Goal: Transaction & Acquisition: Purchase product/service

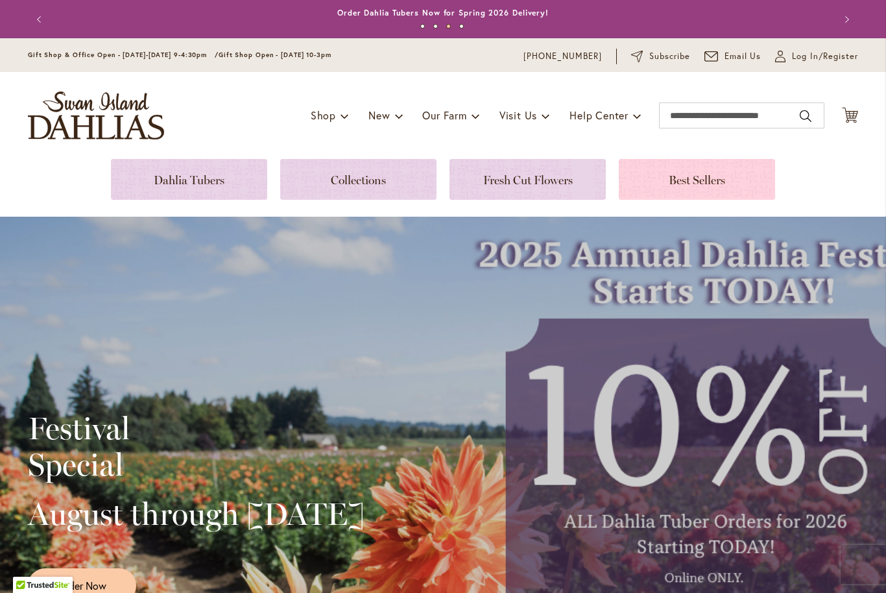
click at [755, 178] on link at bounding box center [697, 179] width 156 height 41
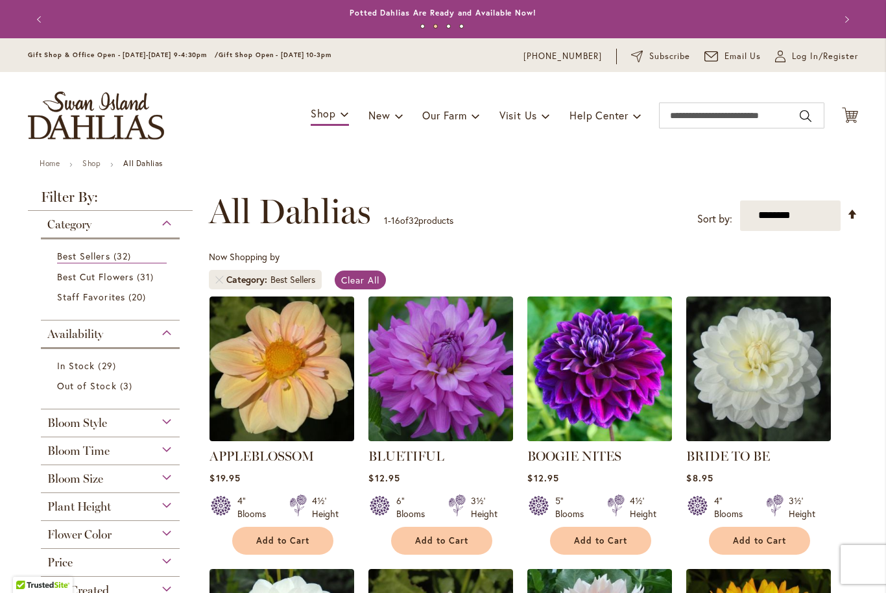
click at [174, 481] on div "Bloom Size" at bounding box center [110, 475] width 139 height 21
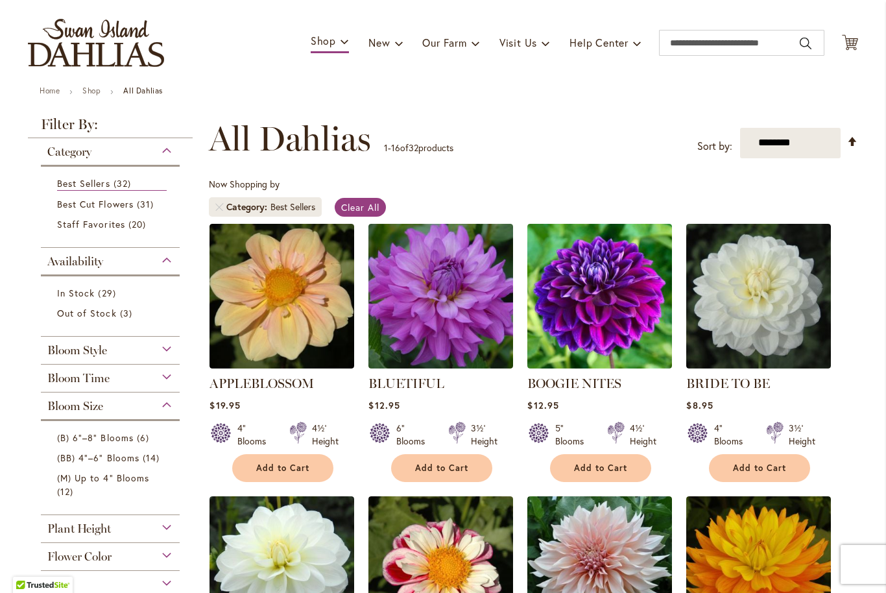
scroll to position [78, 0]
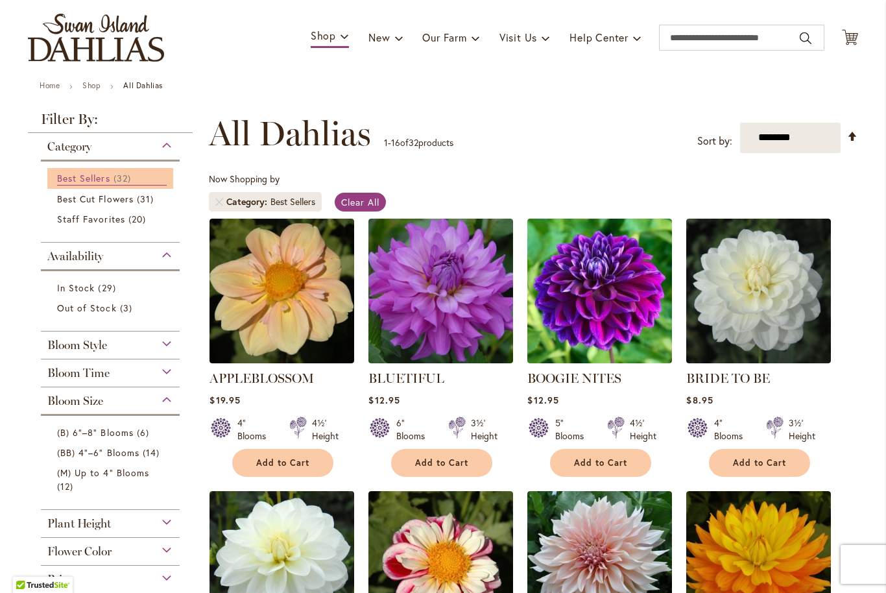
click at [151, 184] on link "Best Sellers 32 items" at bounding box center [112, 178] width 110 height 14
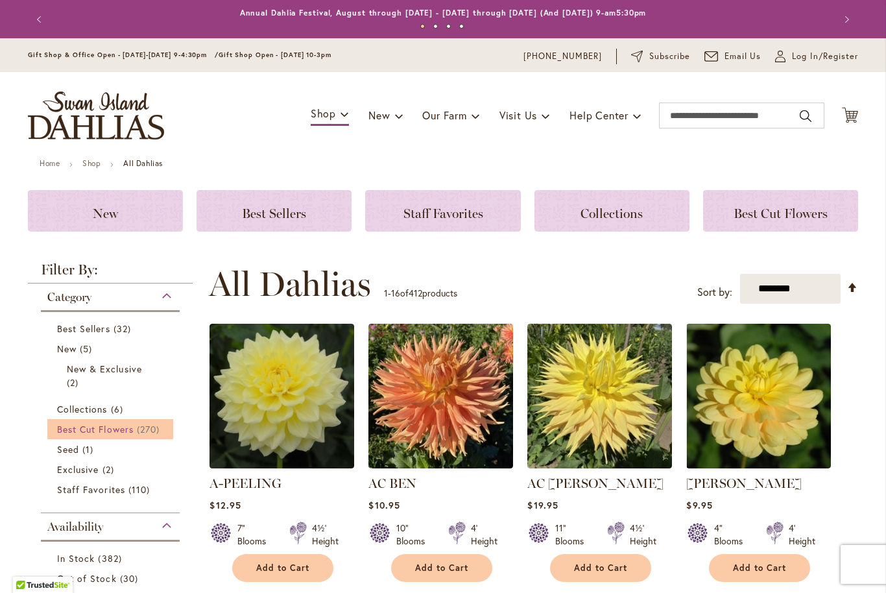
click at [141, 431] on span "270 items" at bounding box center [150, 429] width 26 height 14
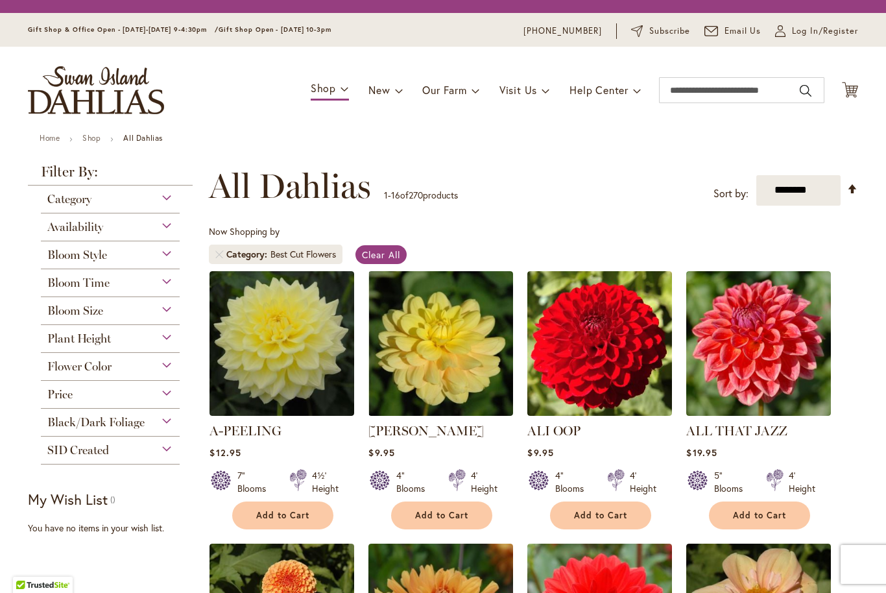
click at [153, 430] on div "Black/Dark Foliage" at bounding box center [110, 419] width 139 height 21
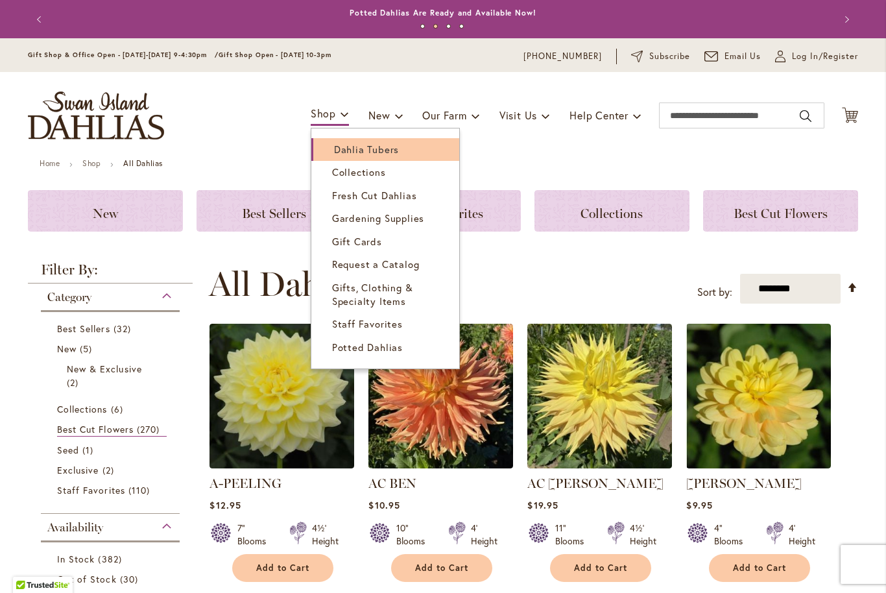
click at [372, 147] on span "Dahlia Tubers" at bounding box center [366, 149] width 65 height 13
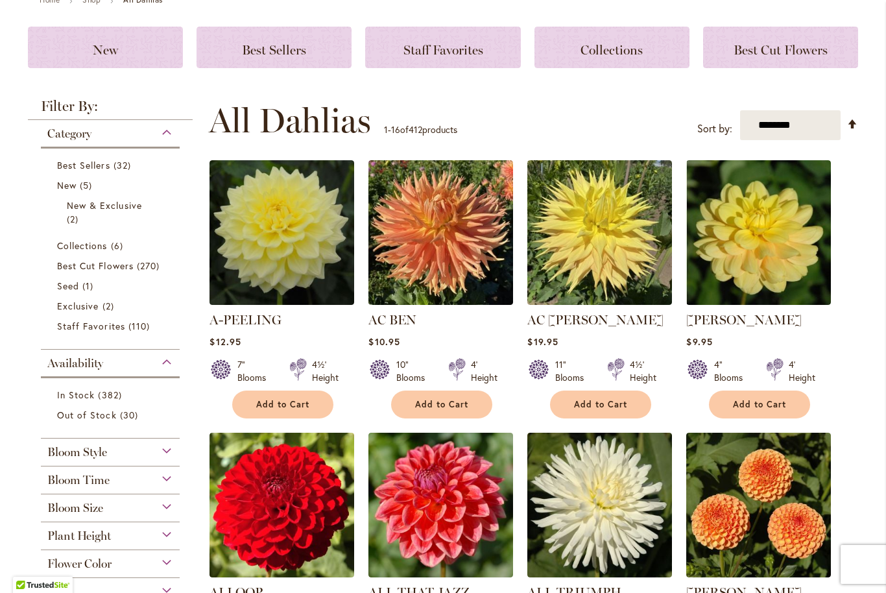
click at [172, 507] on div "Bloom Size" at bounding box center [110, 505] width 139 height 21
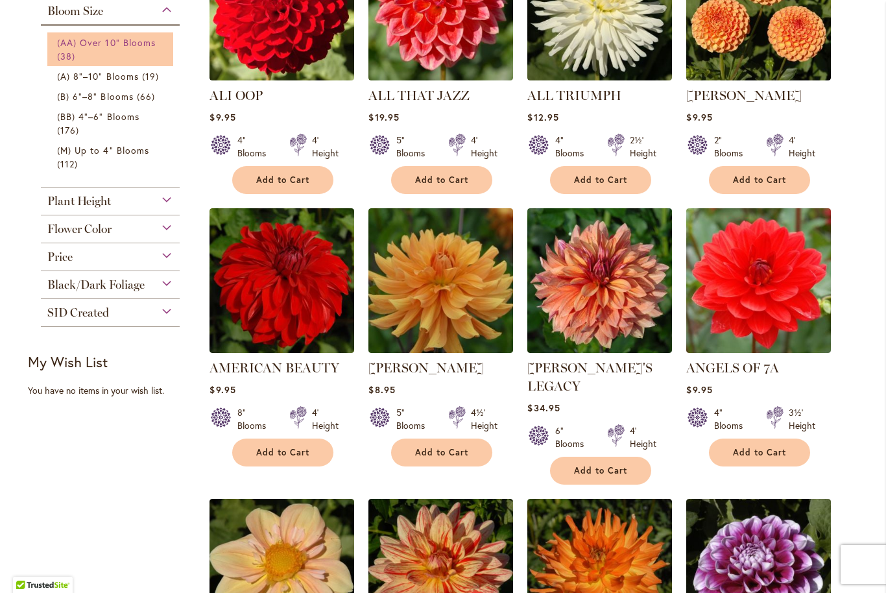
click at [136, 51] on link "(AA) Over 10" Blooms 38 items" at bounding box center [112, 49] width 110 height 27
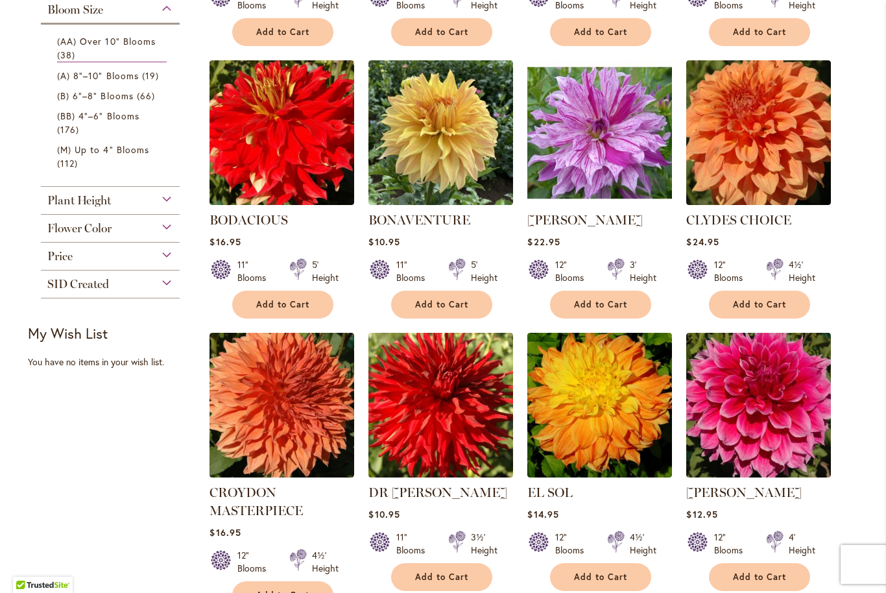
scroll to position [510, 0]
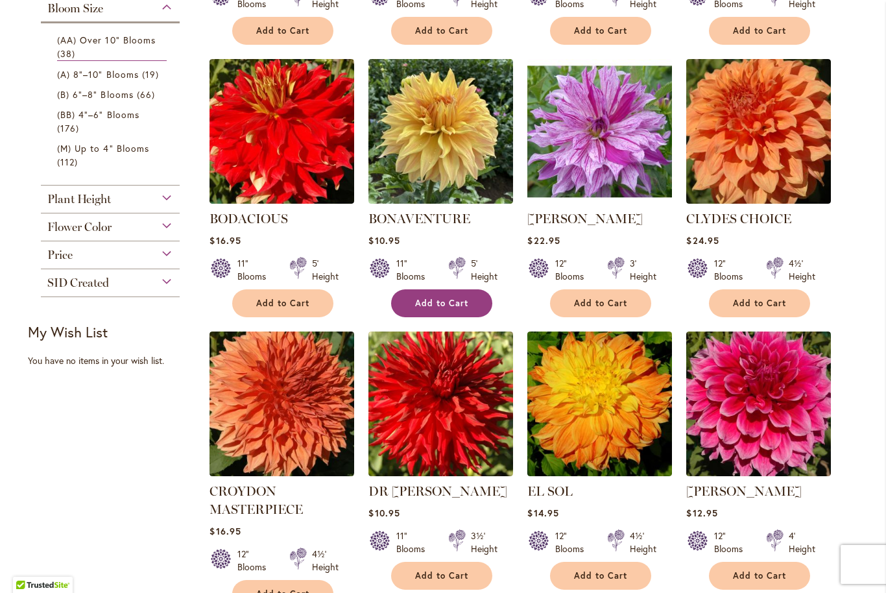
click at [452, 301] on span "Add to Cart" at bounding box center [441, 303] width 53 height 11
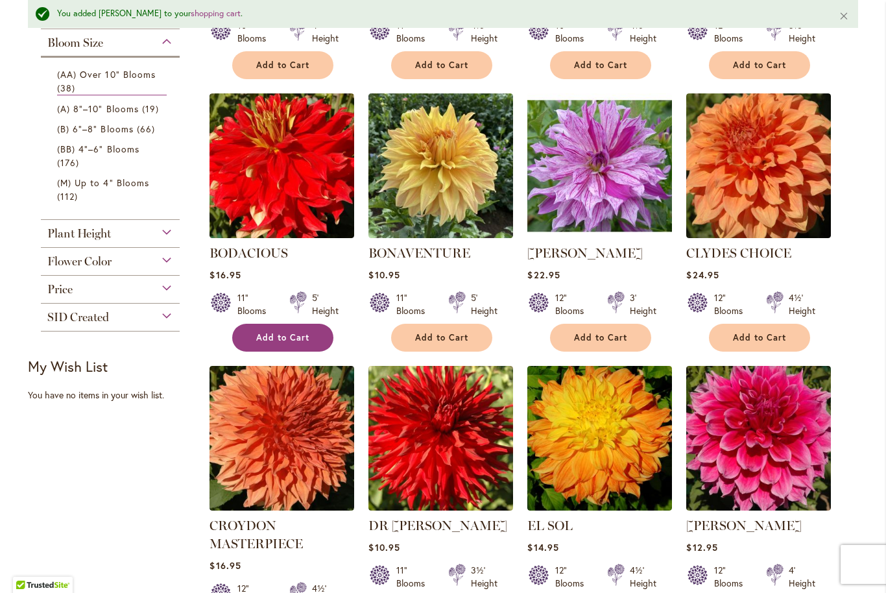
click at [282, 340] on span "Add to Cart" at bounding box center [282, 337] width 53 height 11
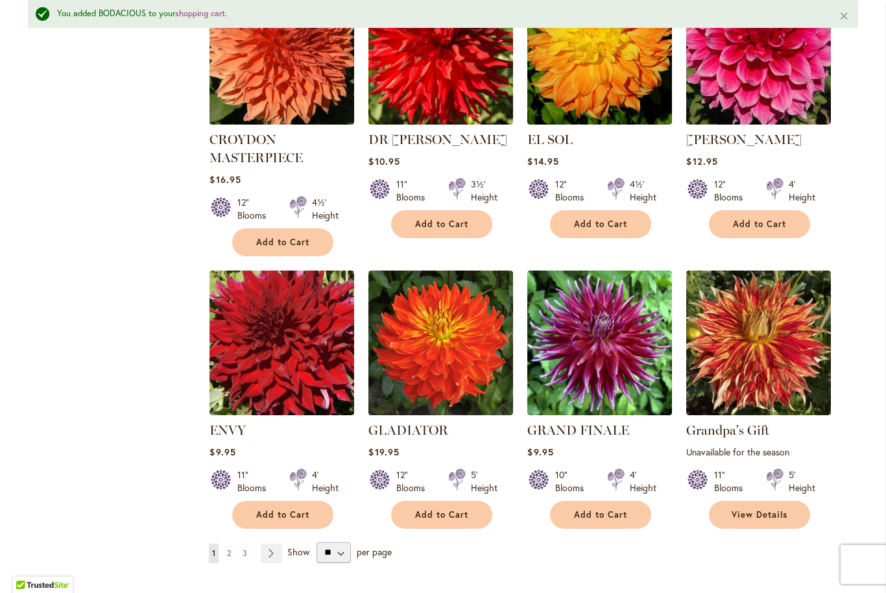
scroll to position [897, 0]
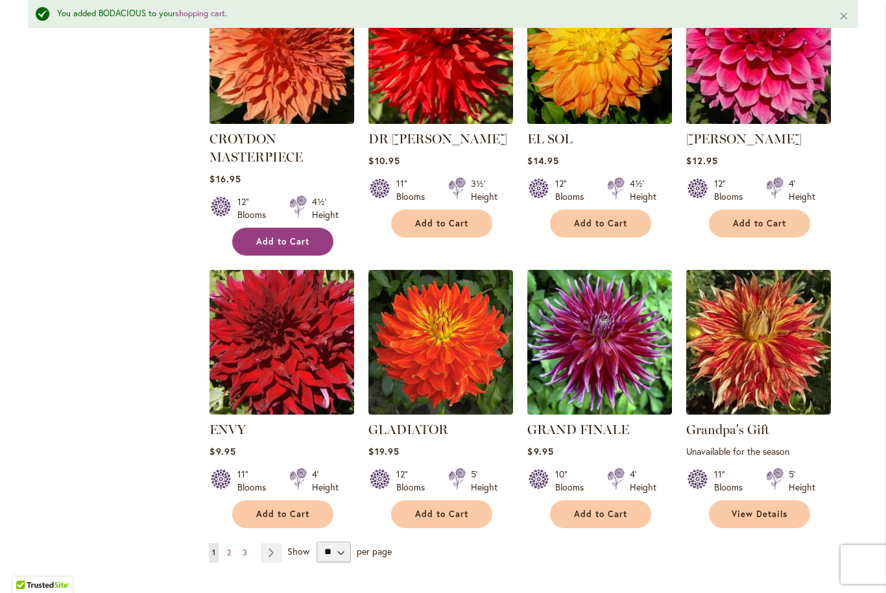
click at [297, 237] on span "Add to Cart" at bounding box center [282, 241] width 53 height 11
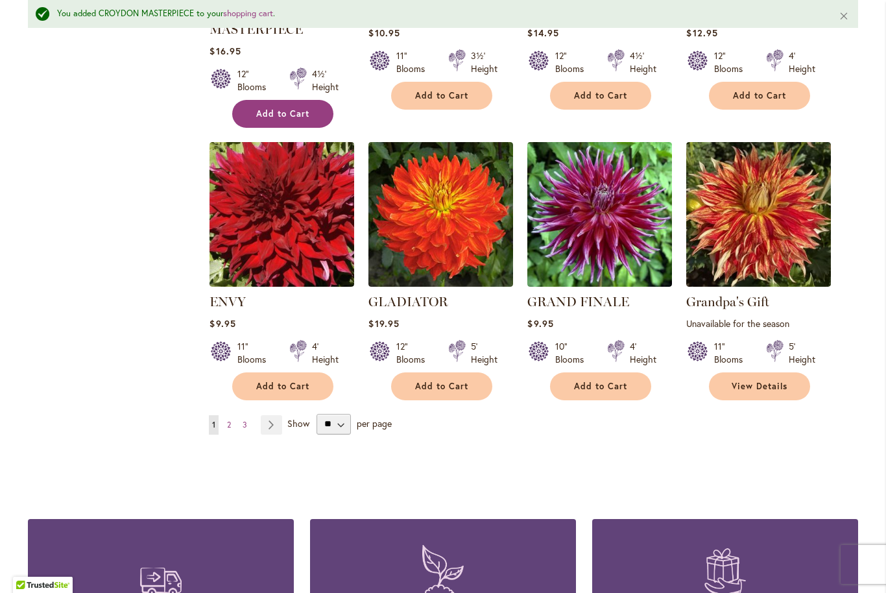
scroll to position [1027, 0]
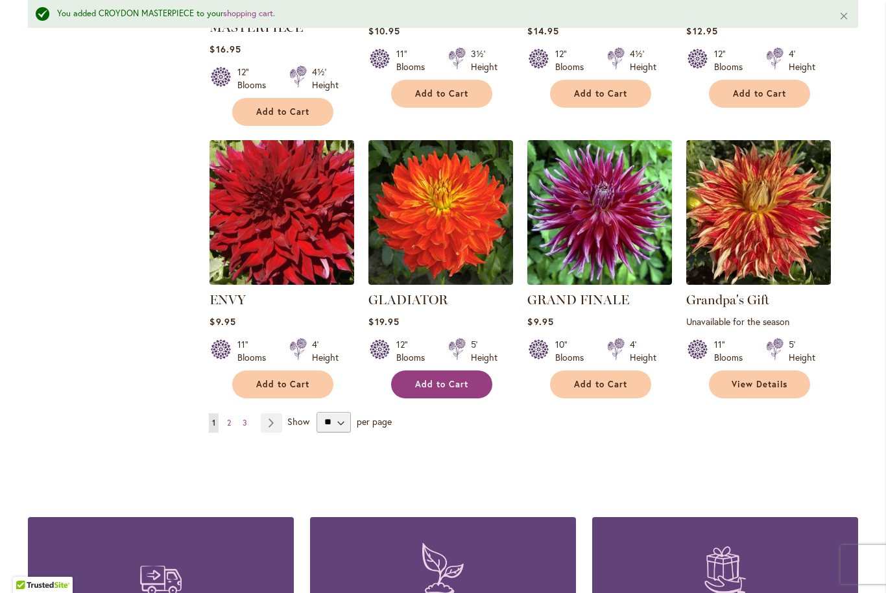
click at [455, 386] on span "Add to Cart" at bounding box center [441, 384] width 53 height 11
click at [278, 419] on link "Page Next" at bounding box center [271, 422] width 21 height 19
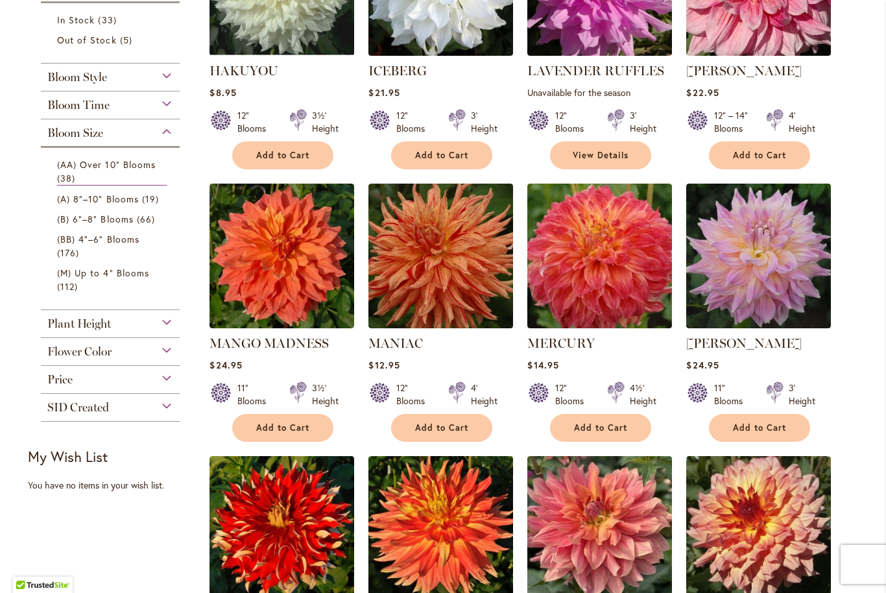
scroll to position [402, 0]
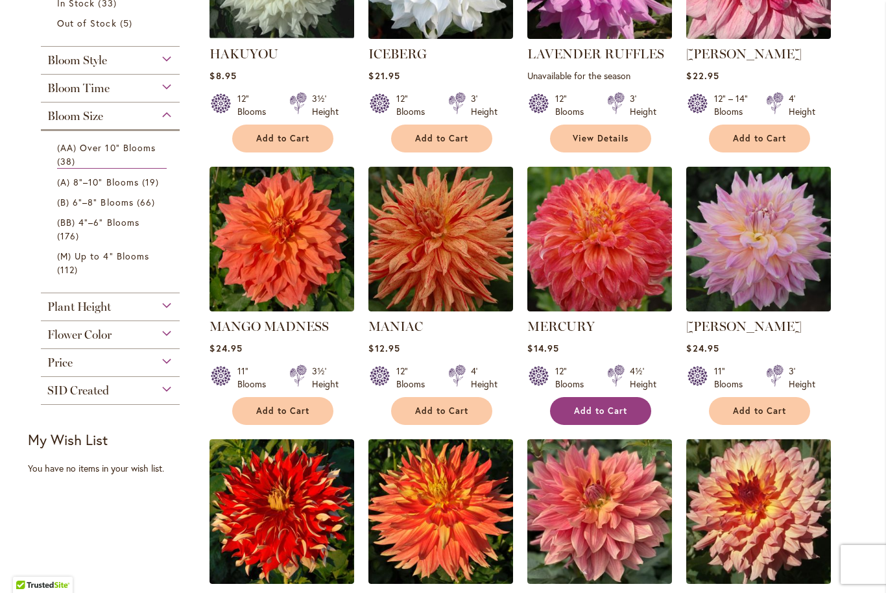
click at [600, 414] on span "Add to Cart" at bounding box center [600, 411] width 53 height 11
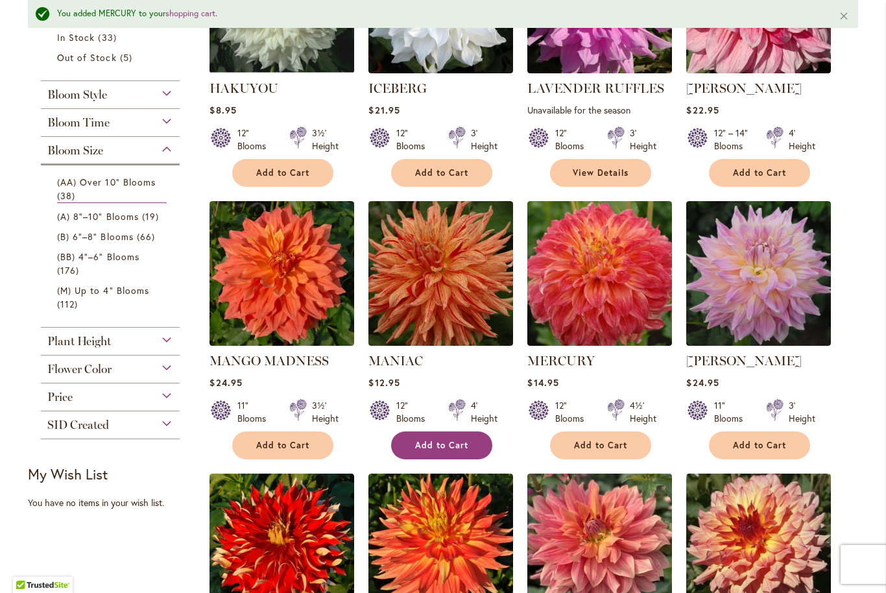
click at [446, 452] on button "Add to Cart" at bounding box center [441, 446] width 101 height 28
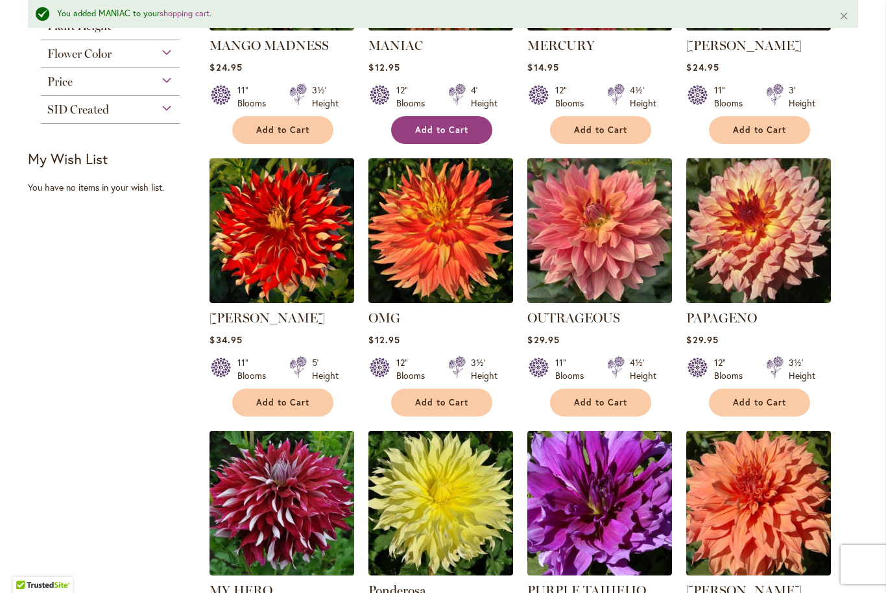
scroll to position [719, 0]
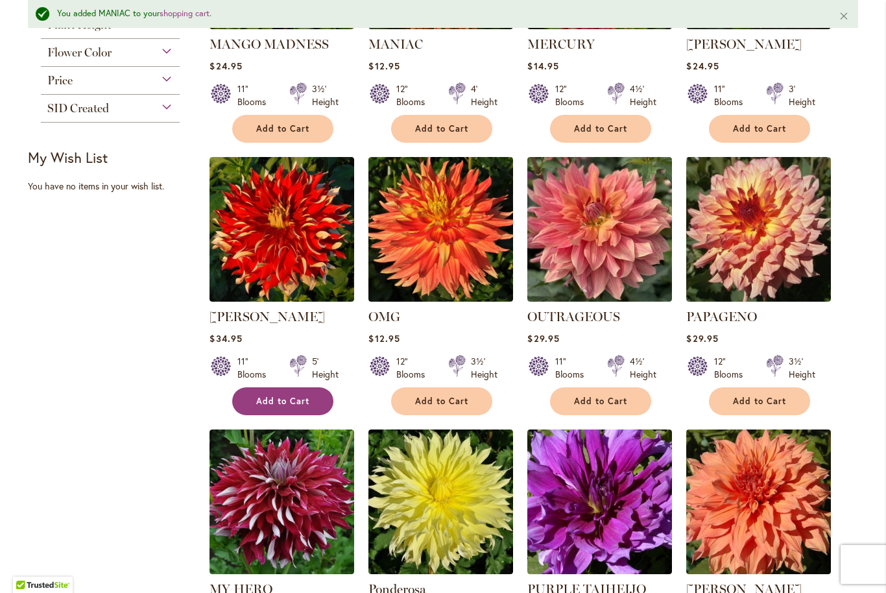
click at [295, 396] on span "Add to Cart" at bounding box center [282, 401] width 53 height 11
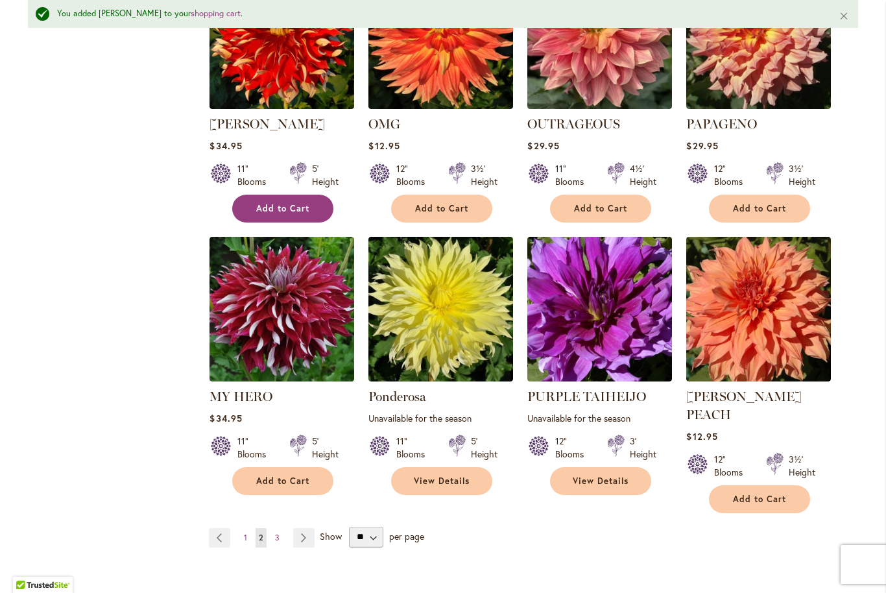
scroll to position [912, 0]
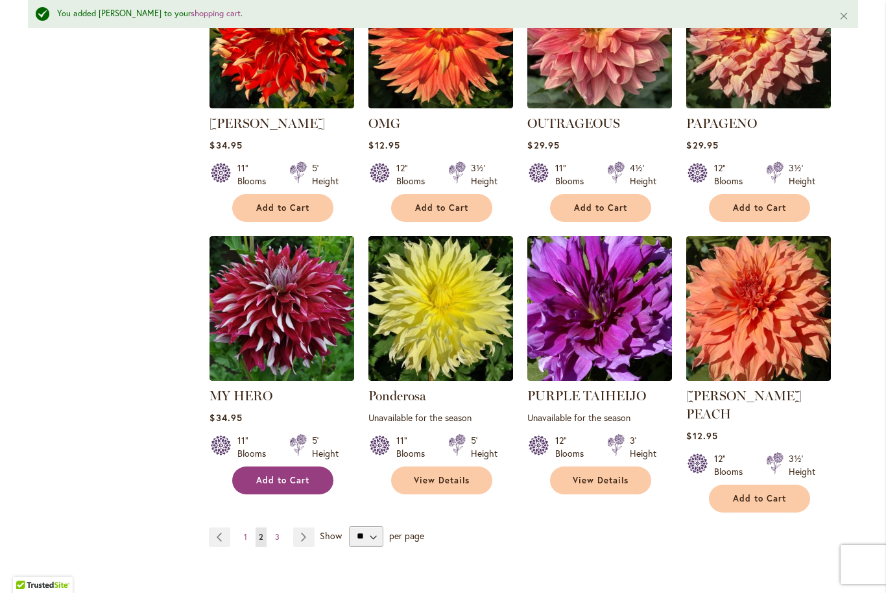
click at [286, 471] on button "Add to Cart" at bounding box center [282, 481] width 101 height 28
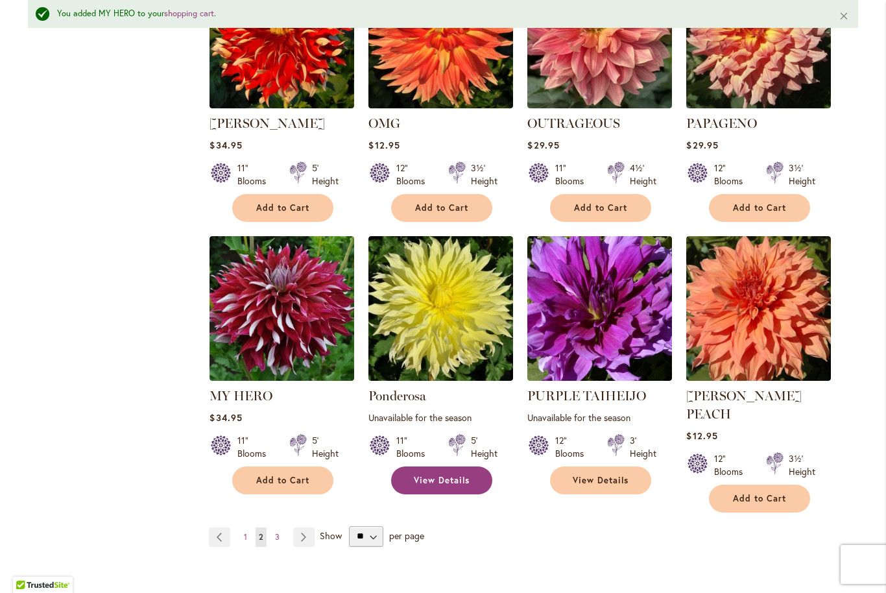
click at [447, 482] on span "View Details" at bounding box center [442, 480] width 56 height 11
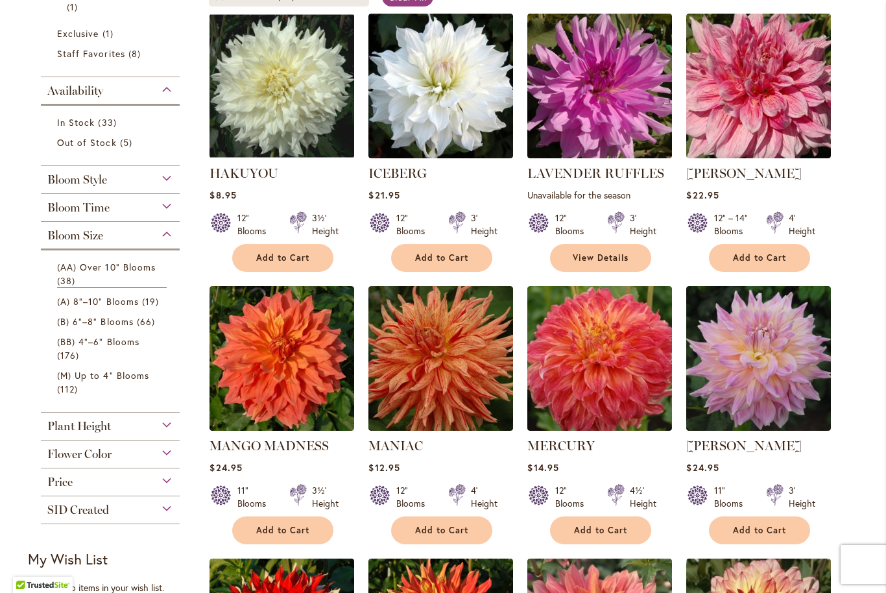
scroll to position [199, 0]
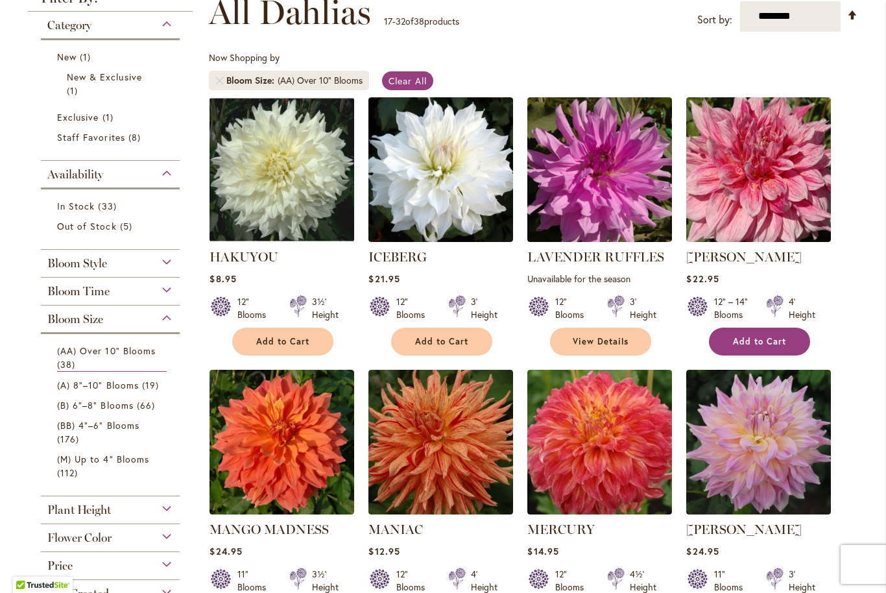
click at [772, 339] on span "Add to Cart" at bounding box center [759, 341] width 53 height 11
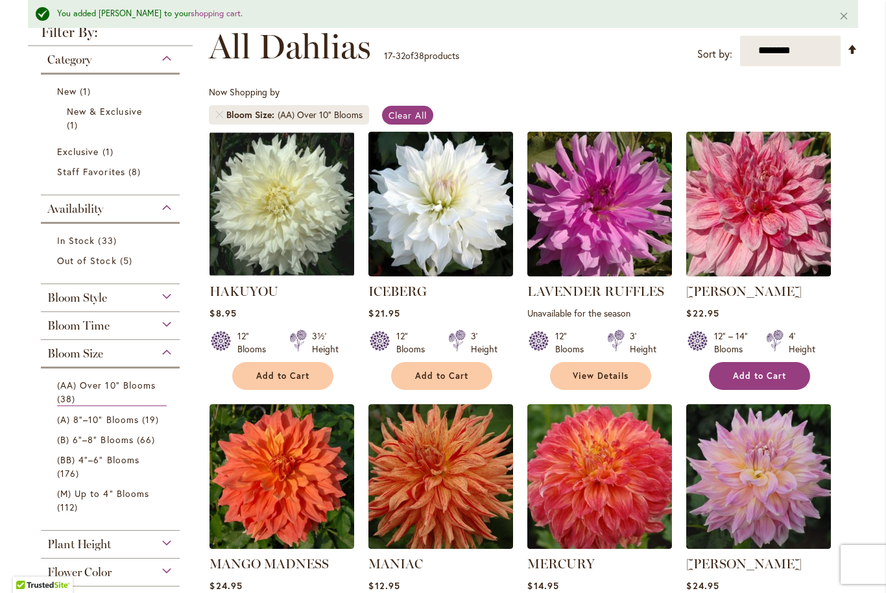
click at [777, 372] on span "Add to Cart" at bounding box center [759, 376] width 53 height 11
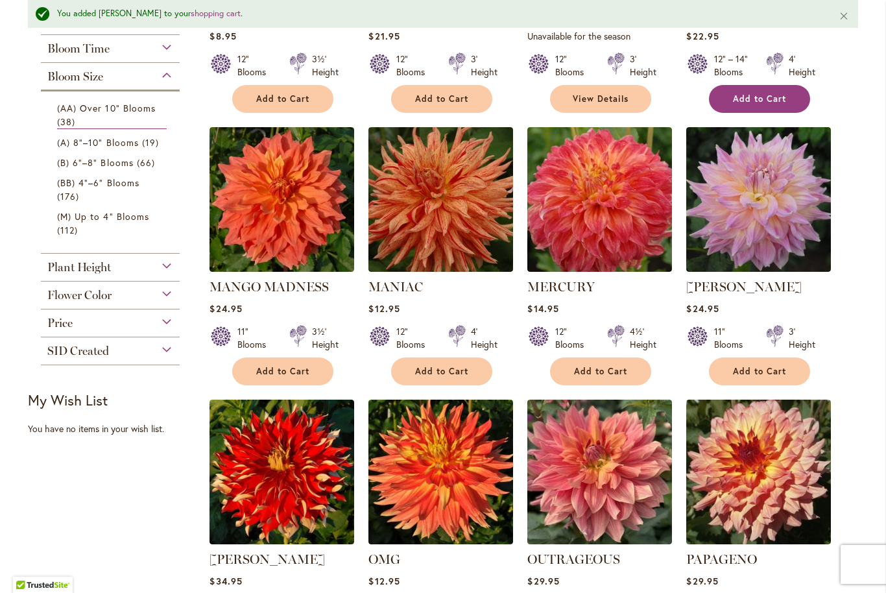
scroll to position [477, 0]
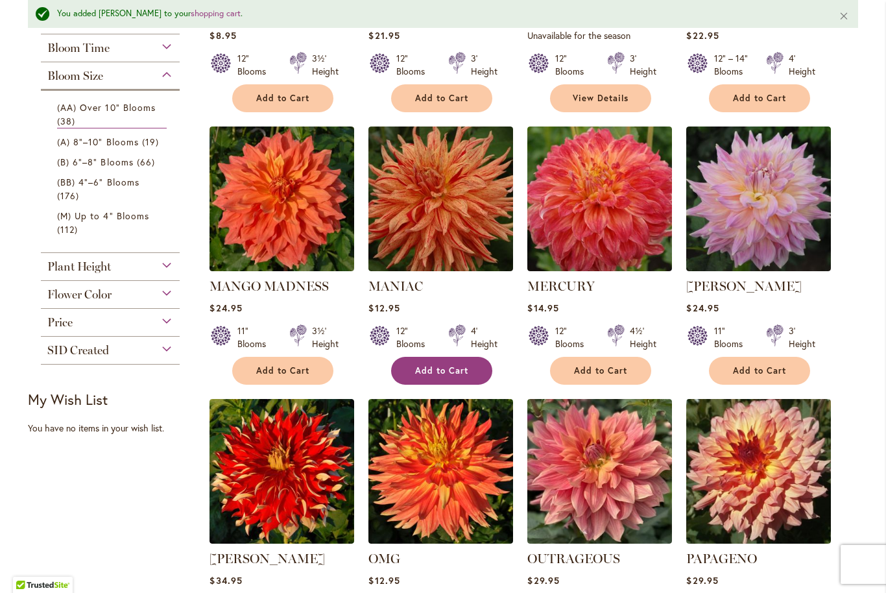
click at [453, 362] on button "Add to Cart" at bounding box center [441, 371] width 101 height 28
click at [469, 370] on button "Add to Cart" at bounding box center [441, 371] width 101 height 28
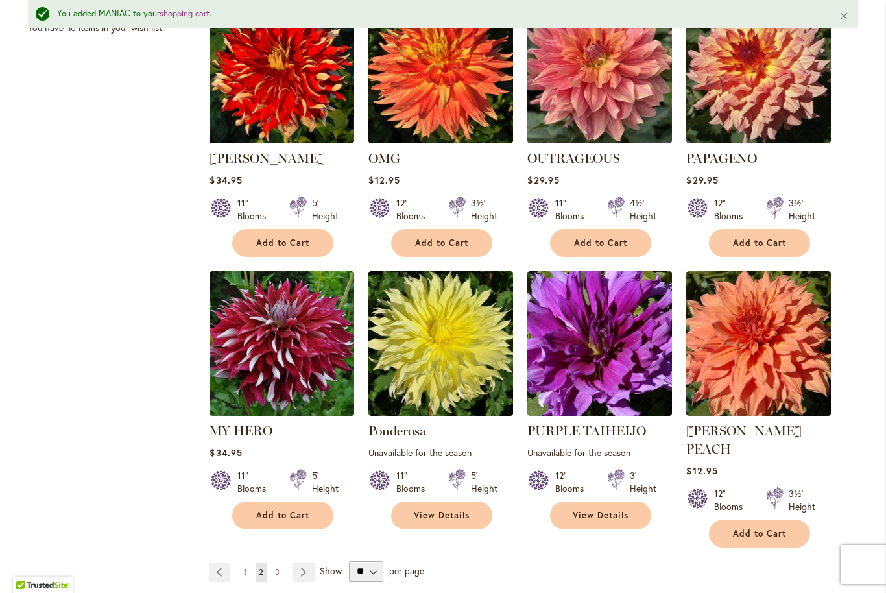
scroll to position [878, 0]
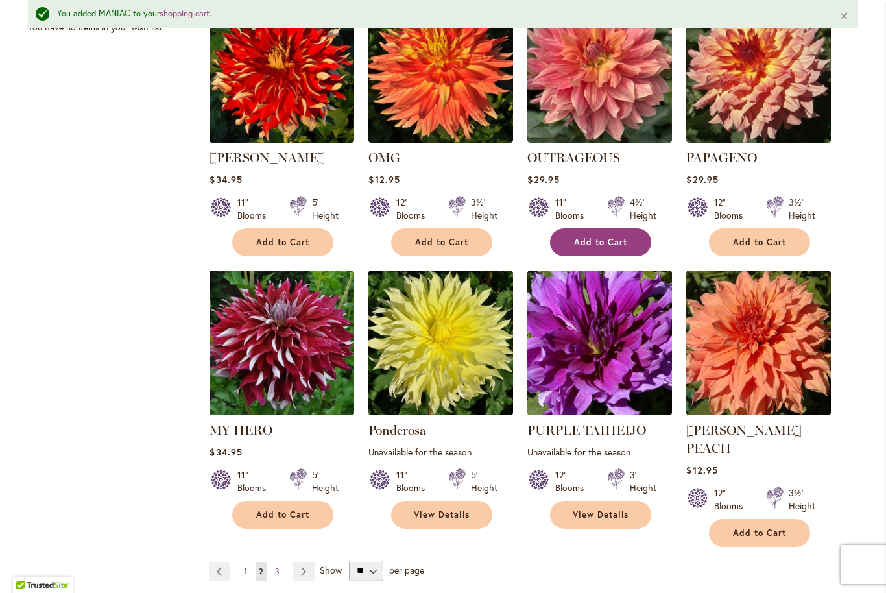
click at [609, 247] on button "Add to Cart" at bounding box center [600, 242] width 101 height 28
click at [615, 243] on span "Add to Cart" at bounding box center [600, 242] width 53 height 11
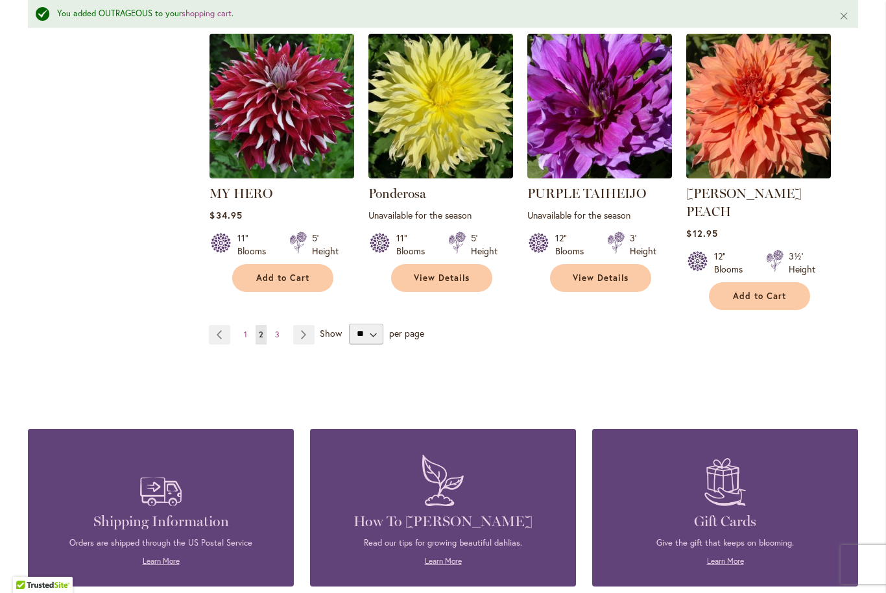
scroll to position [1136, 0]
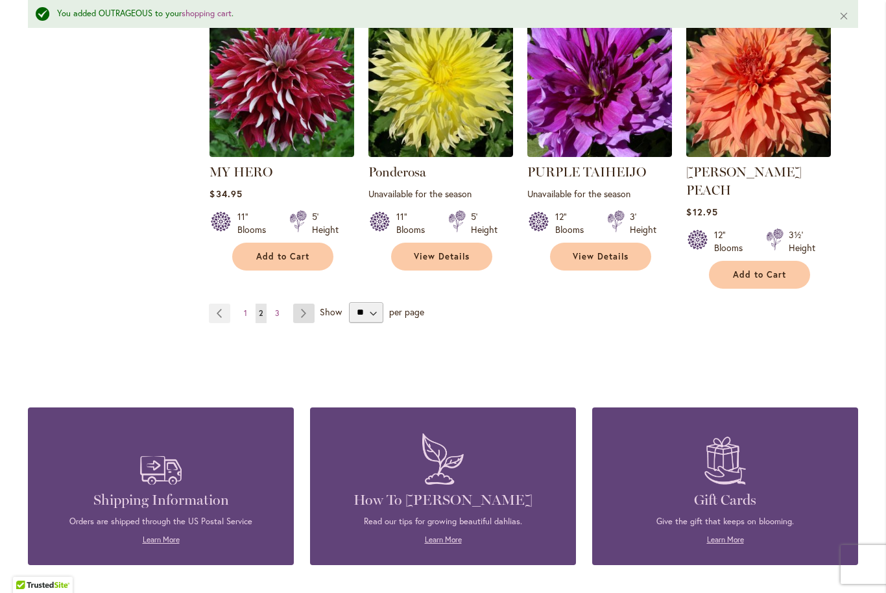
click at [306, 304] on link "Page Next" at bounding box center [303, 313] width 21 height 19
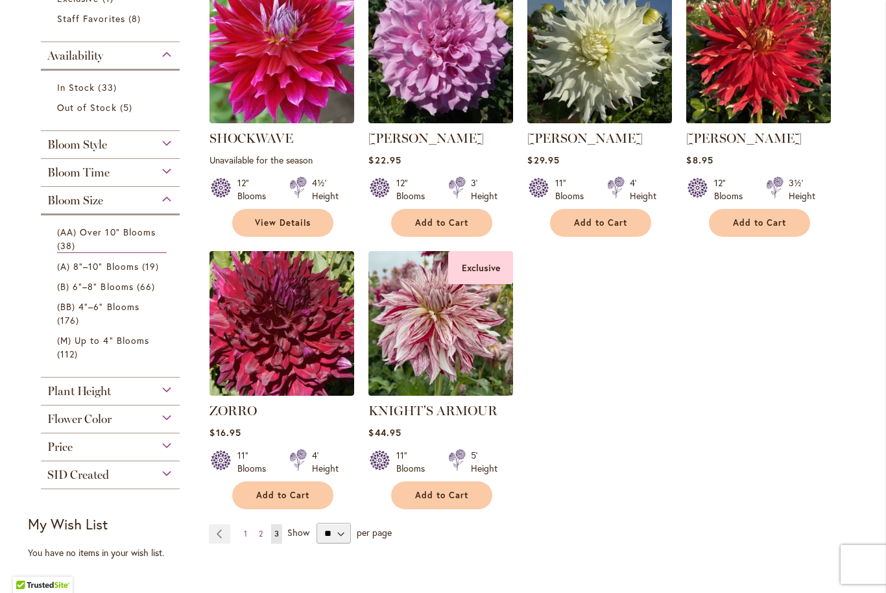
scroll to position [323, 0]
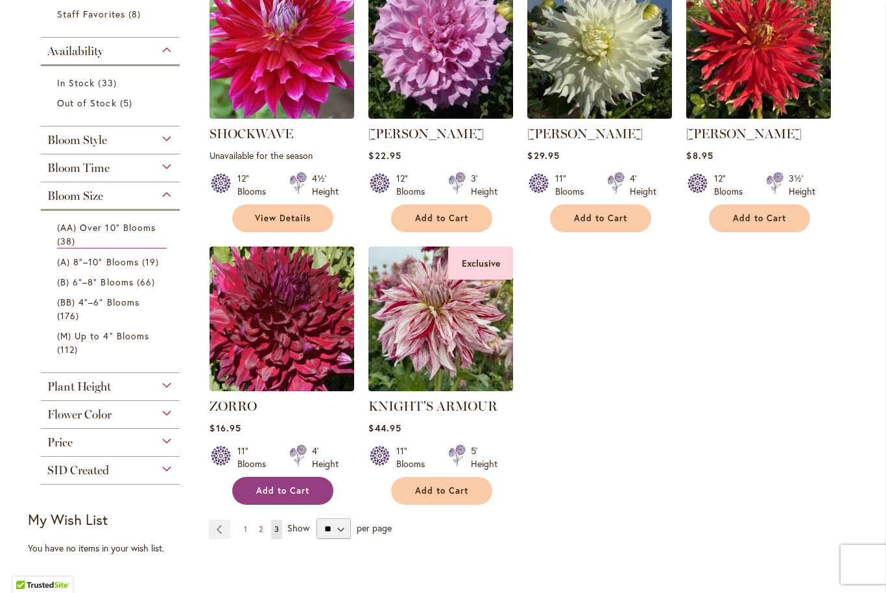
click at [299, 489] on span "Add to Cart" at bounding box center [282, 490] width 53 height 11
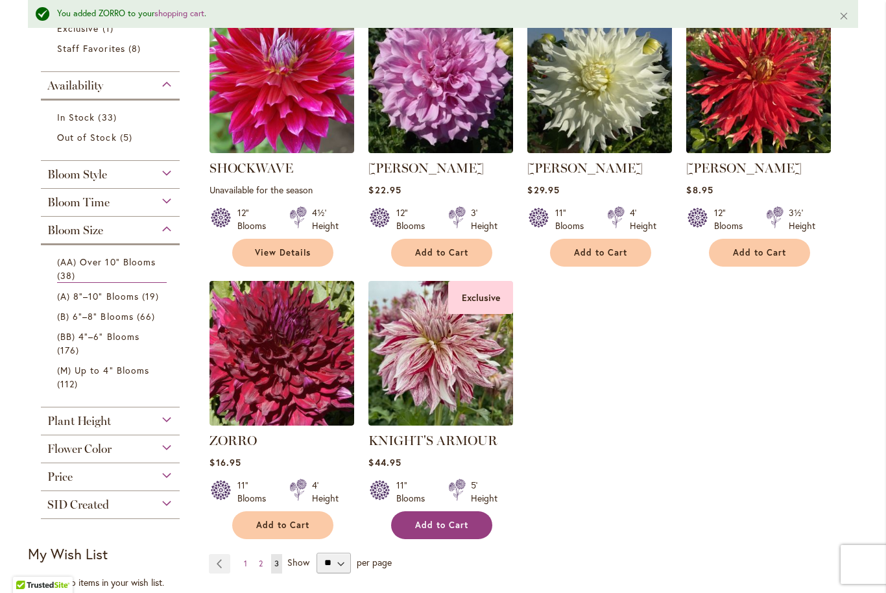
click at [453, 530] on button "Add to Cart" at bounding box center [441, 525] width 101 height 28
click at [139, 422] on div "Plant Height" at bounding box center [110, 418] width 139 height 21
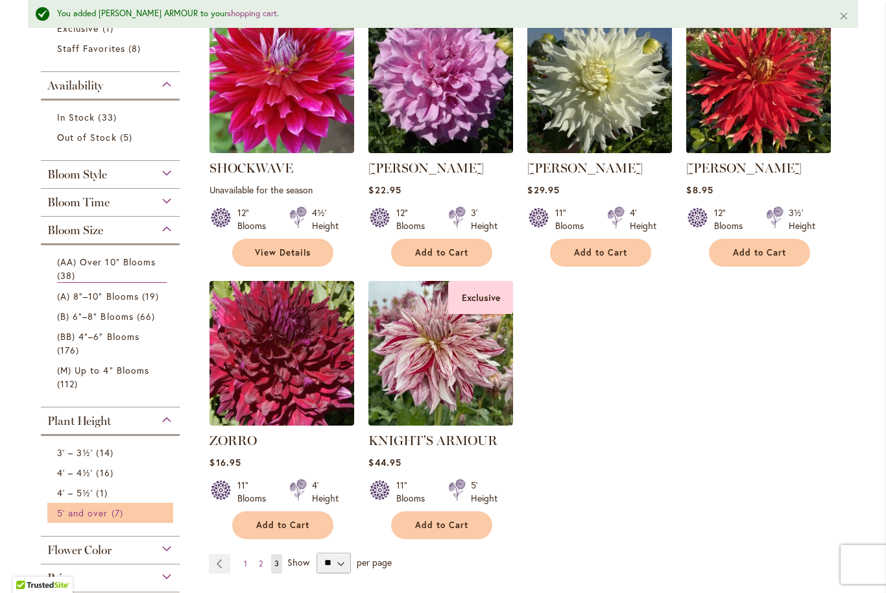
click at [107, 517] on link "5' and over 7 items" at bounding box center [112, 513] width 110 height 14
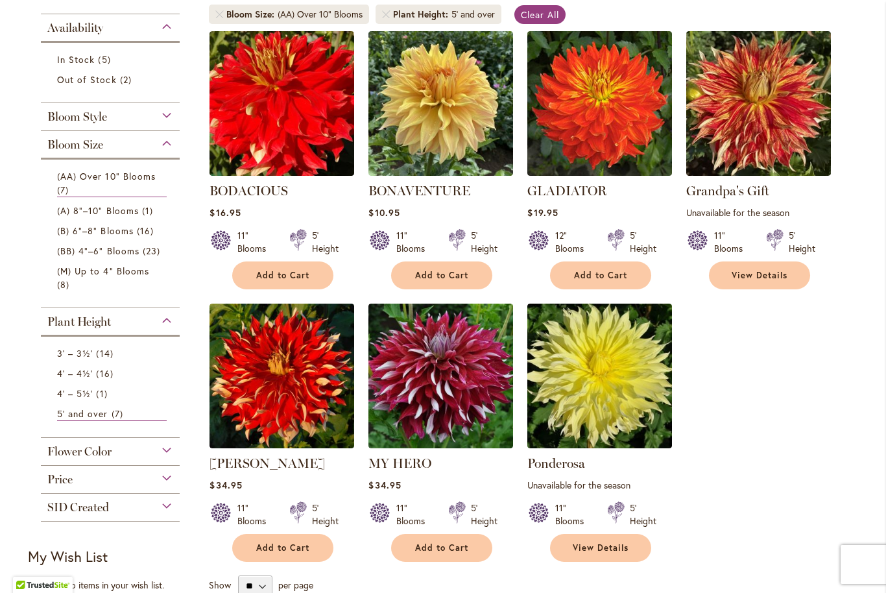
scroll to position [265, 0]
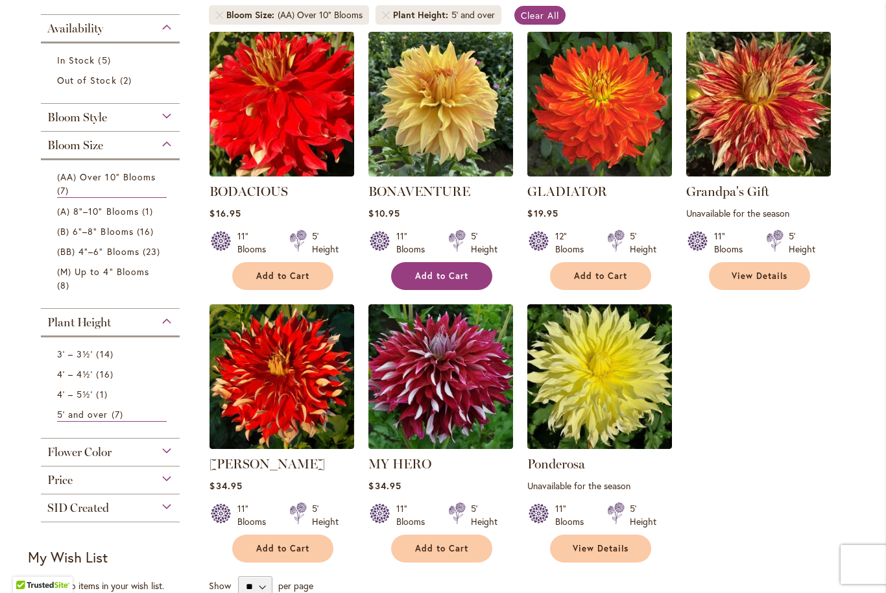
click at [451, 278] on span "Add to Cart" at bounding box center [441, 276] width 53 height 11
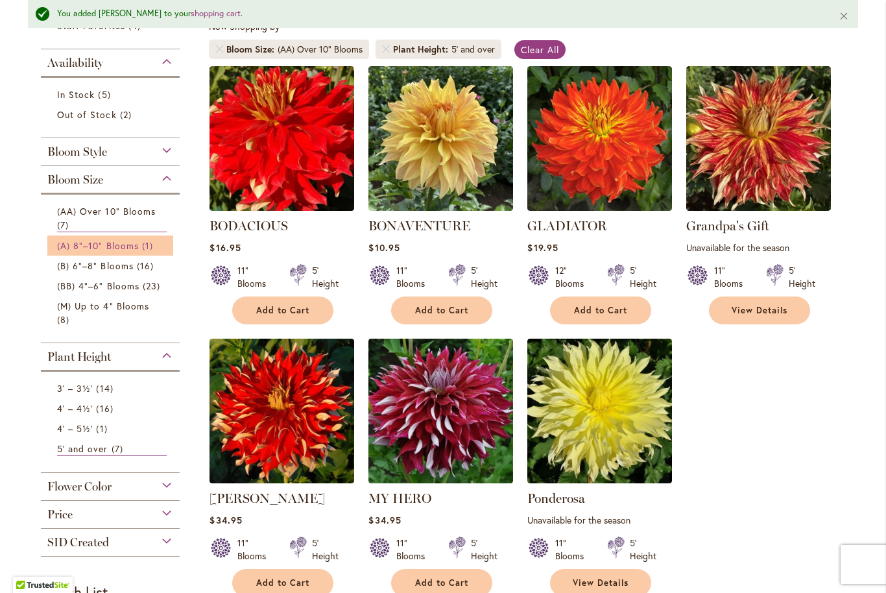
click at [124, 247] on span "(A) 8"–10" Blooms" at bounding box center [98, 245] width 82 height 12
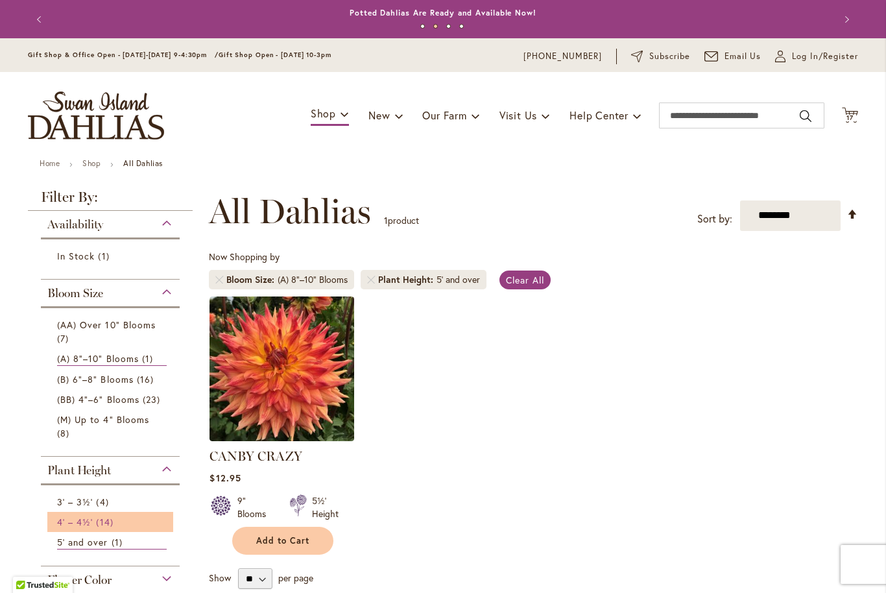
click at [102, 526] on span "14 items" at bounding box center [106, 522] width 20 height 14
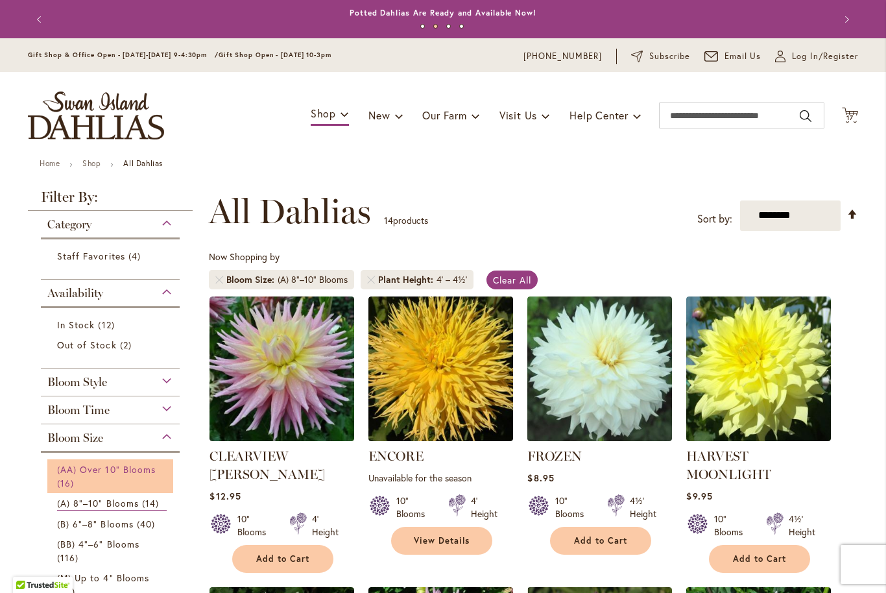
click at [121, 472] on span "(AA) Over 10" Blooms" at bounding box center [106, 469] width 99 height 12
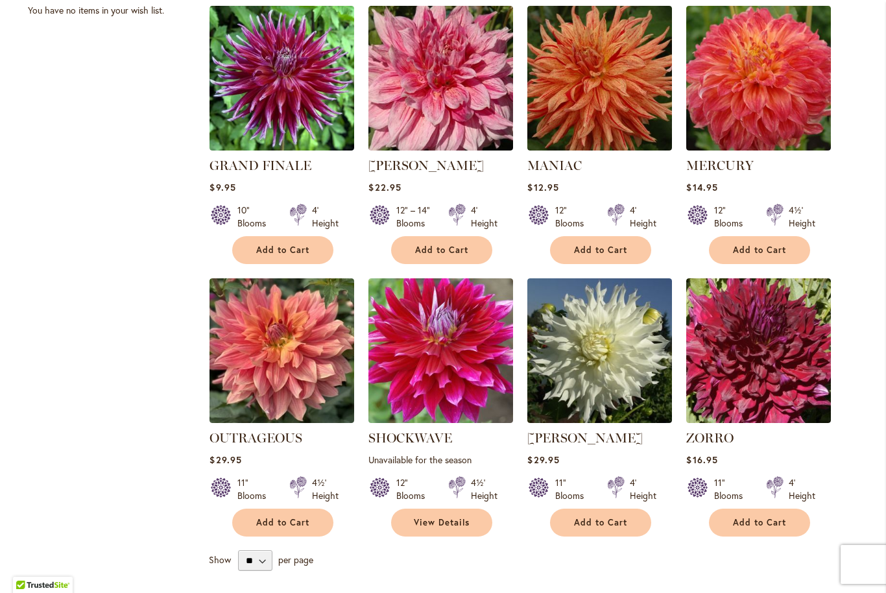
scroll to position [855, 0]
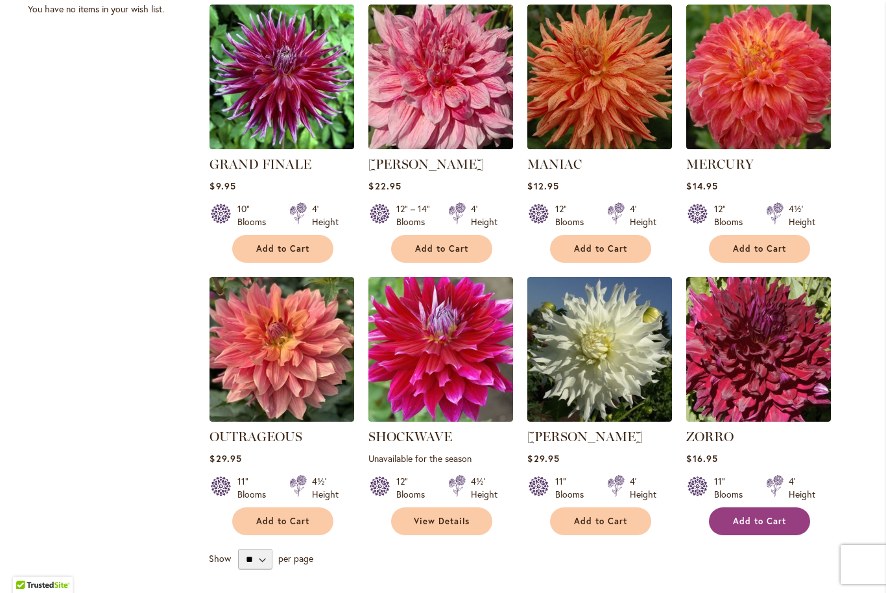
click at [779, 520] on span "Add to Cart" at bounding box center [759, 521] width 53 height 11
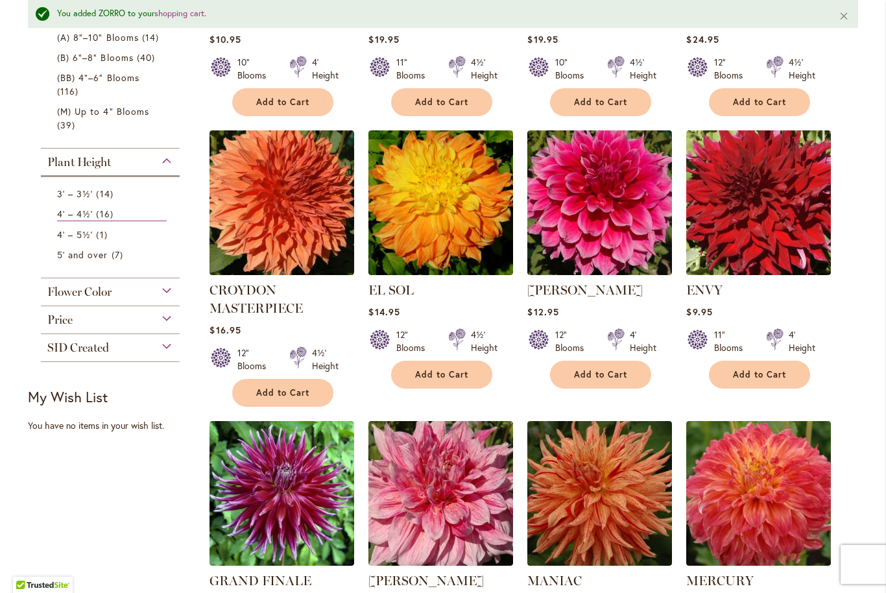
scroll to position [472, 0]
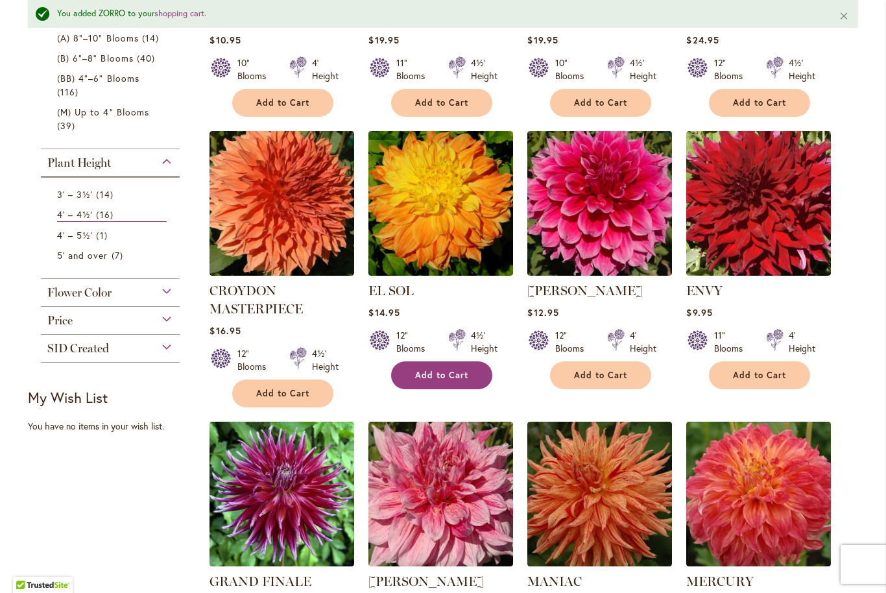
click at [466, 371] on span "Add to Cart" at bounding box center [441, 375] width 53 height 11
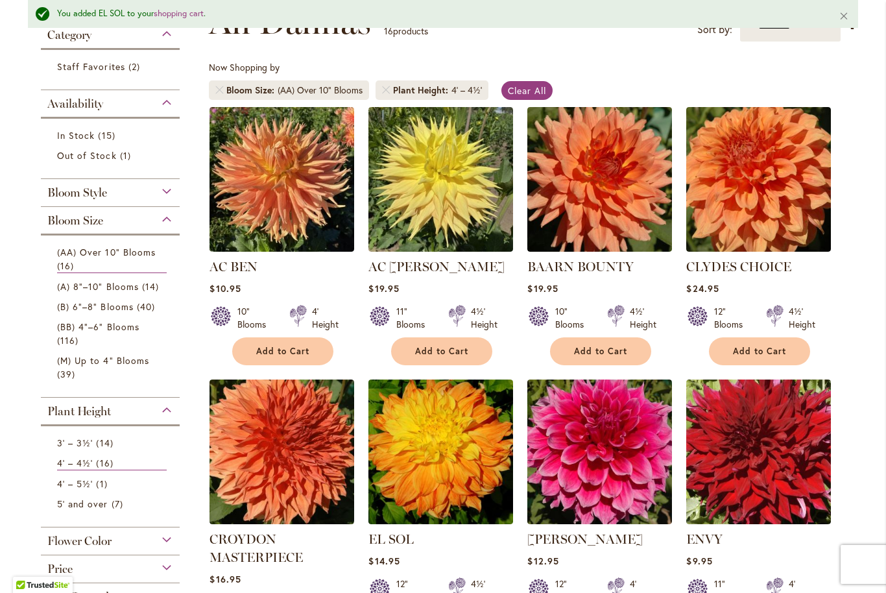
scroll to position [223, 0]
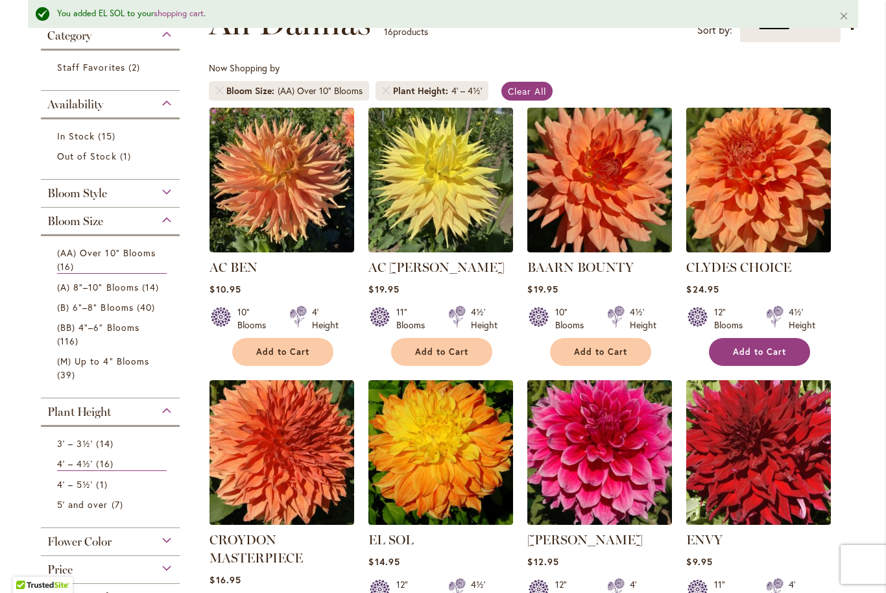
click at [768, 354] on span "Add to Cart" at bounding box center [759, 352] width 53 height 11
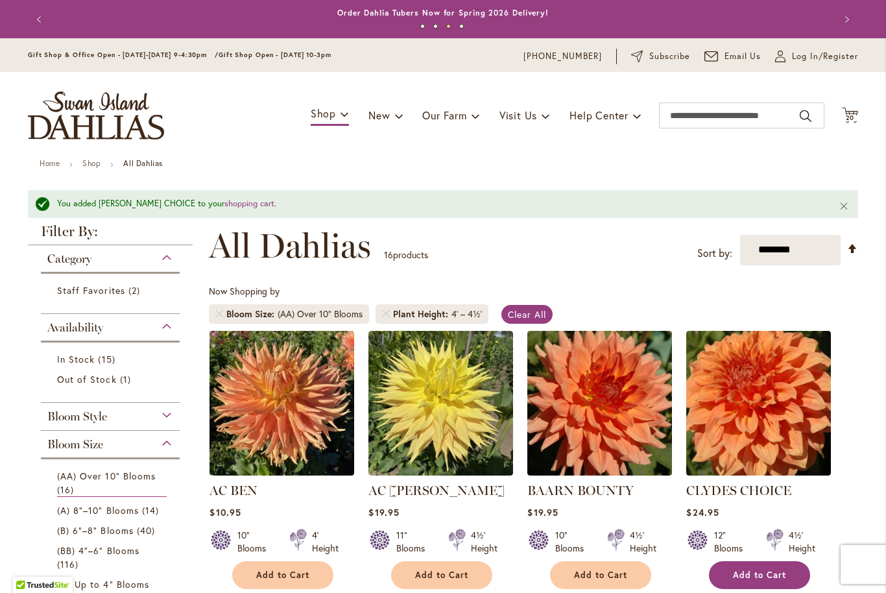
scroll to position [0, 0]
click at [857, 117] on span "20 20 items" at bounding box center [850, 118] width 13 height 6
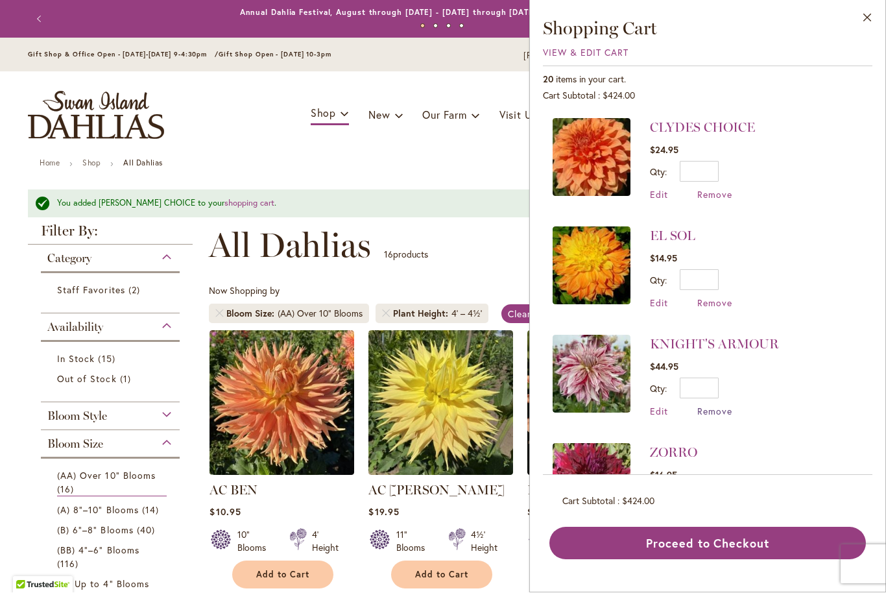
click at [729, 408] on span "Remove" at bounding box center [715, 412] width 35 height 12
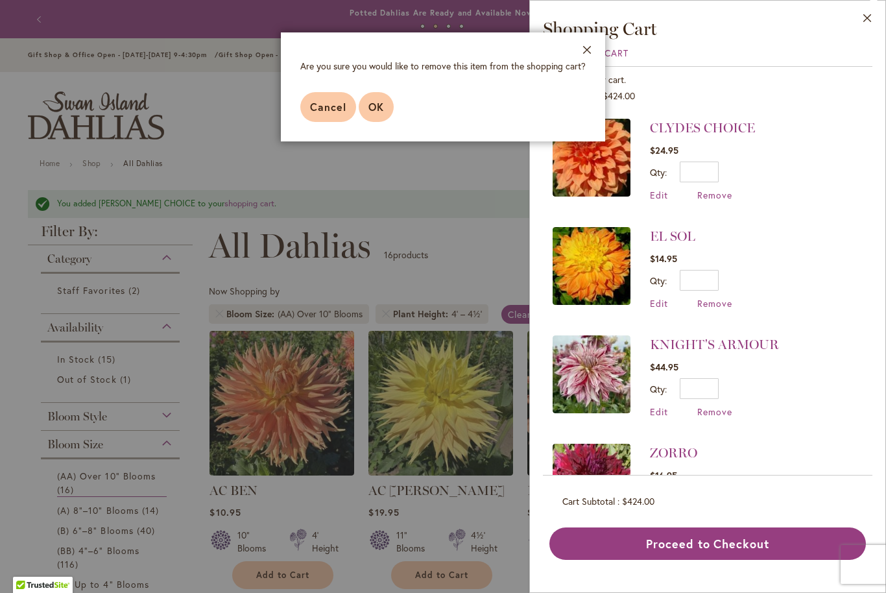
click at [384, 109] on span "OK" at bounding box center [377, 107] width 16 height 14
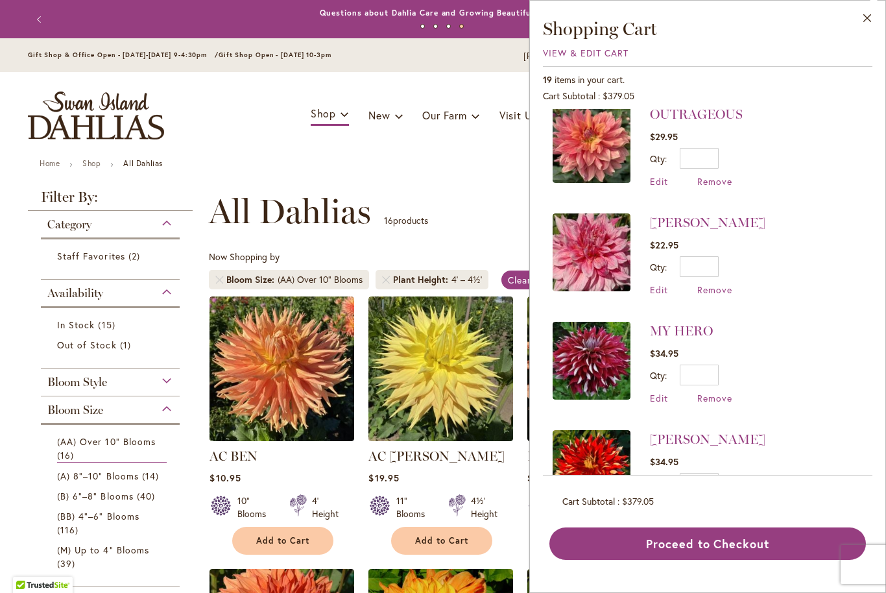
scroll to position [339, 0]
click at [726, 395] on span "Remove" at bounding box center [715, 397] width 35 height 12
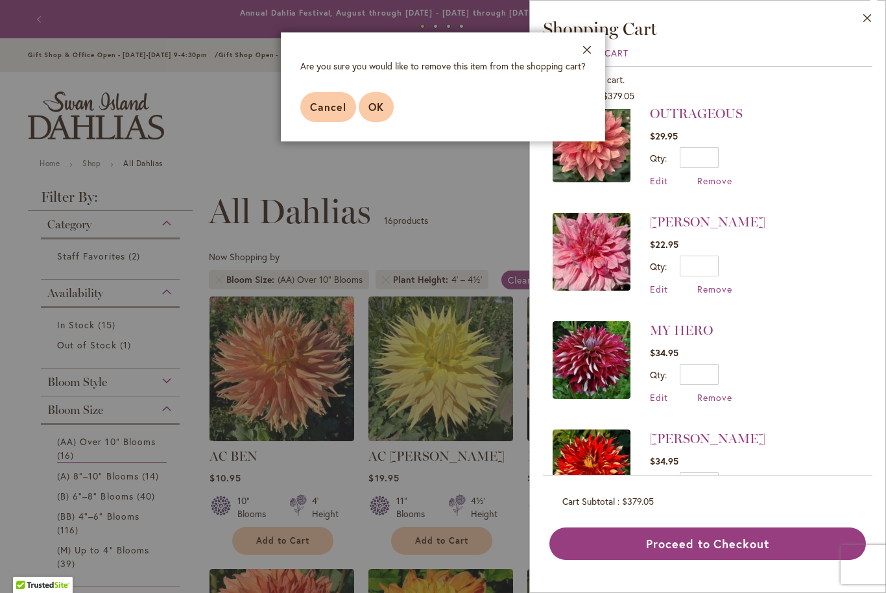
click at [376, 109] on span "OK" at bounding box center [377, 107] width 16 height 14
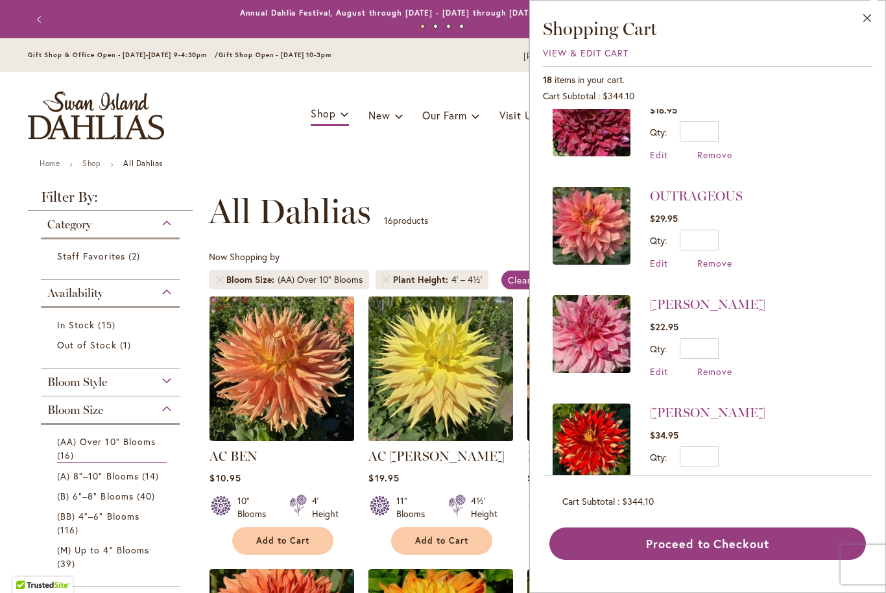
scroll to position [258, 0]
click at [668, 263] on span "Edit" at bounding box center [659, 262] width 18 height 12
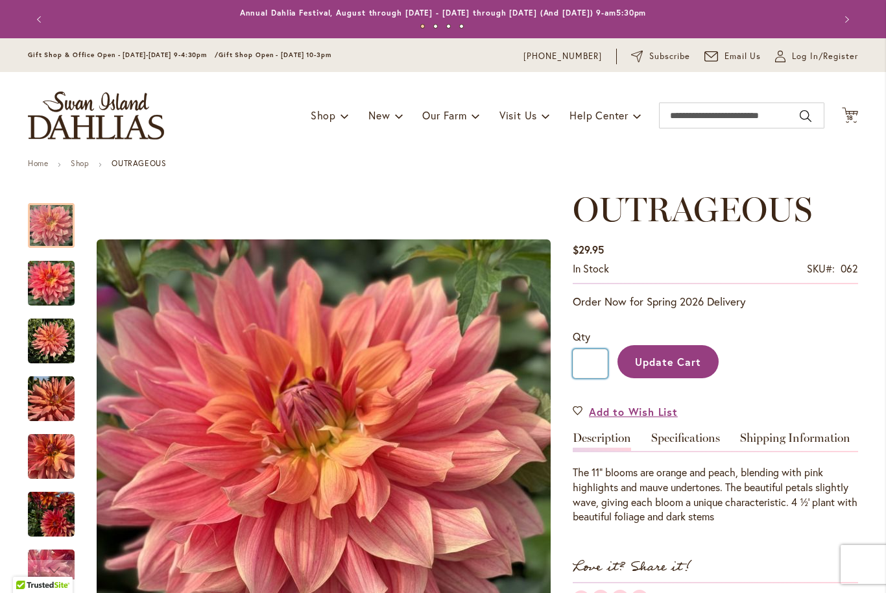
click at [592, 360] on input "*" at bounding box center [590, 363] width 35 height 29
type input "*"
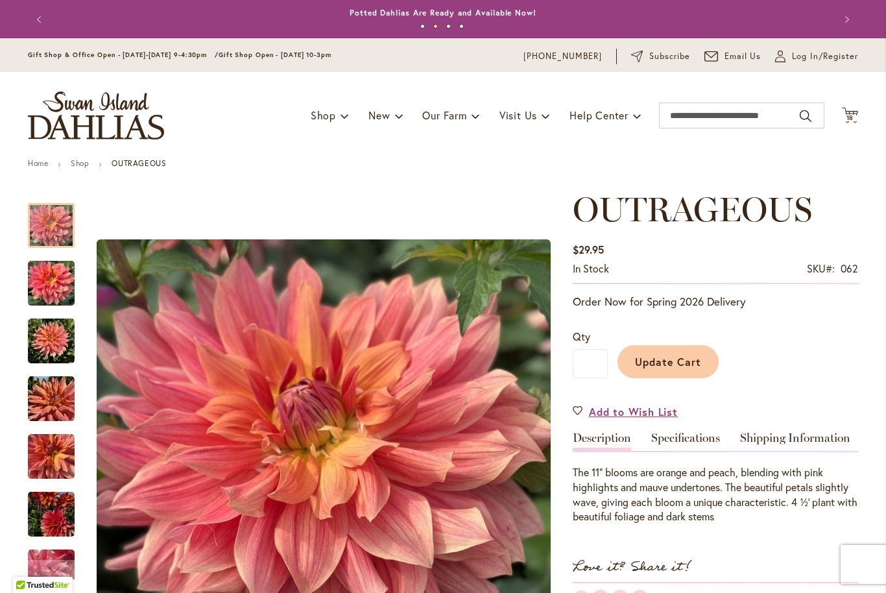
click at [691, 361] on span "Update Cart" at bounding box center [668, 362] width 67 height 14
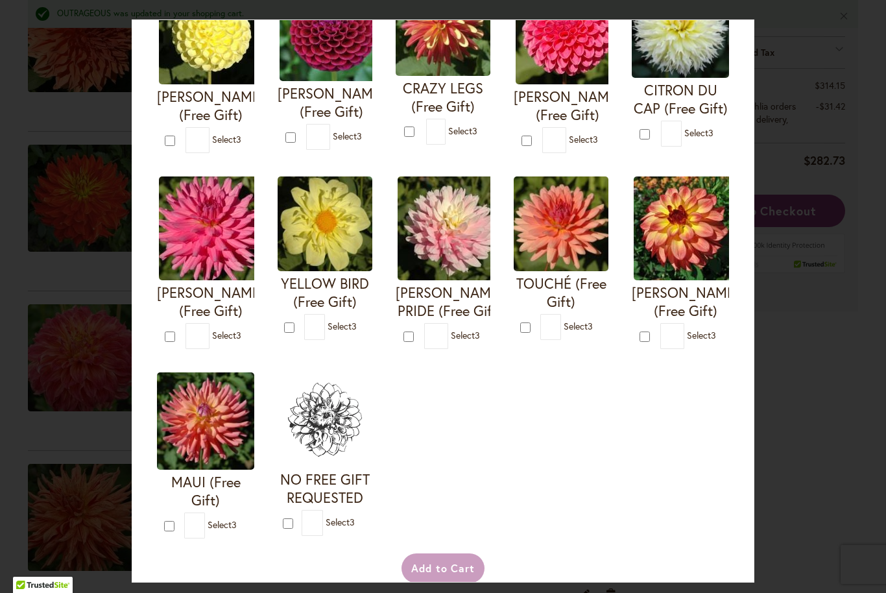
scroll to position [386, 0]
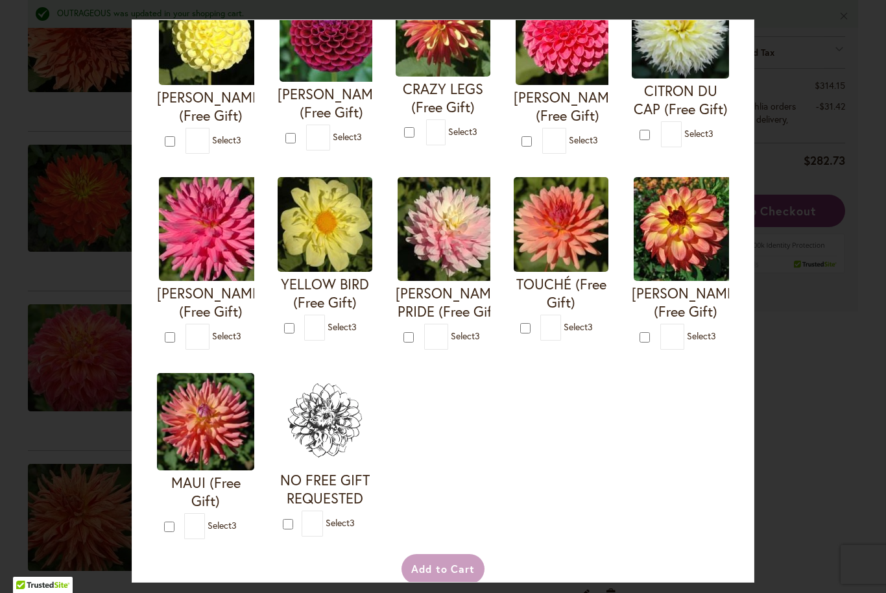
type input "*"
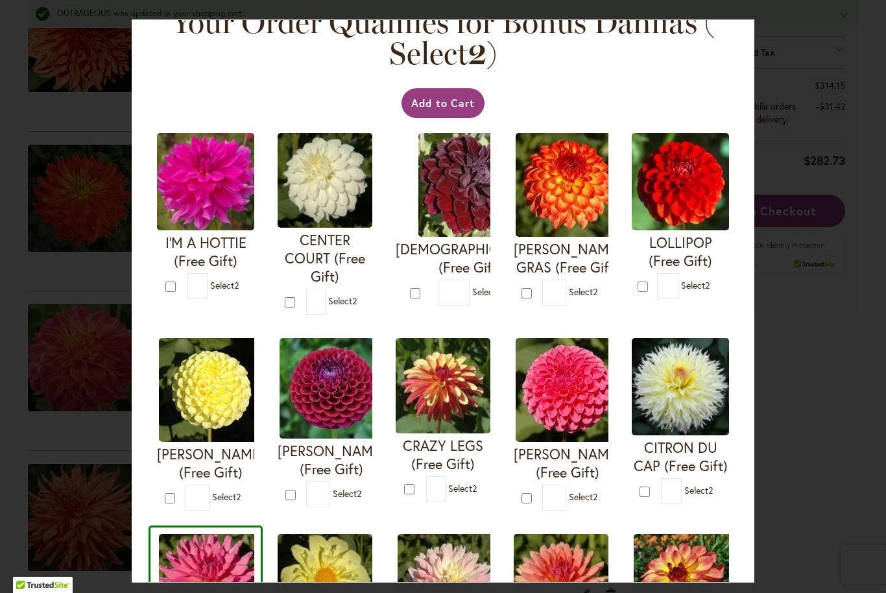
scroll to position [29, 0]
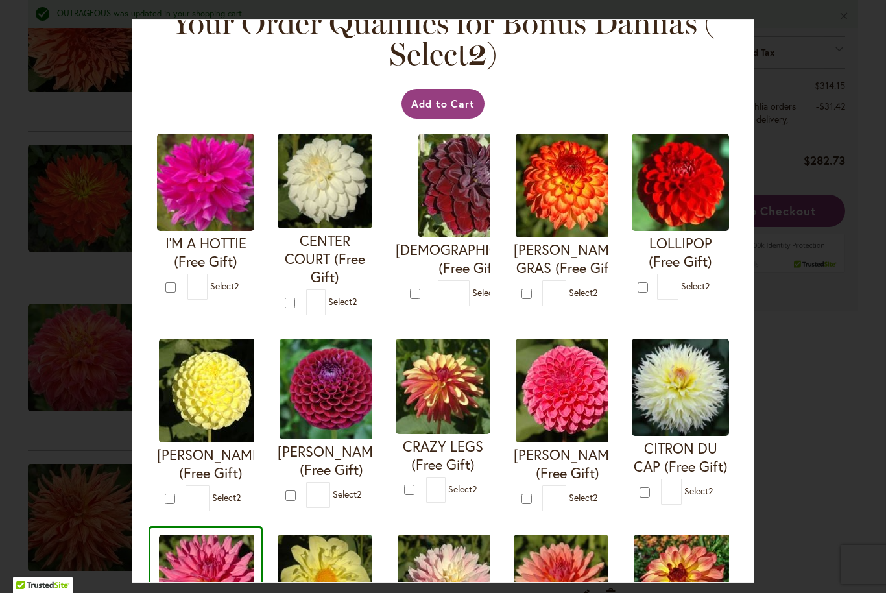
type input "*"
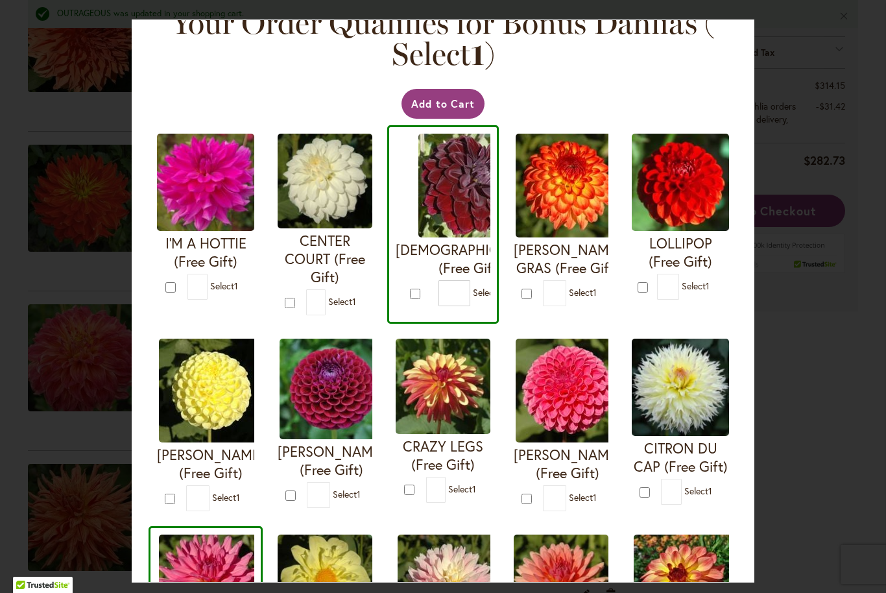
type input "*"
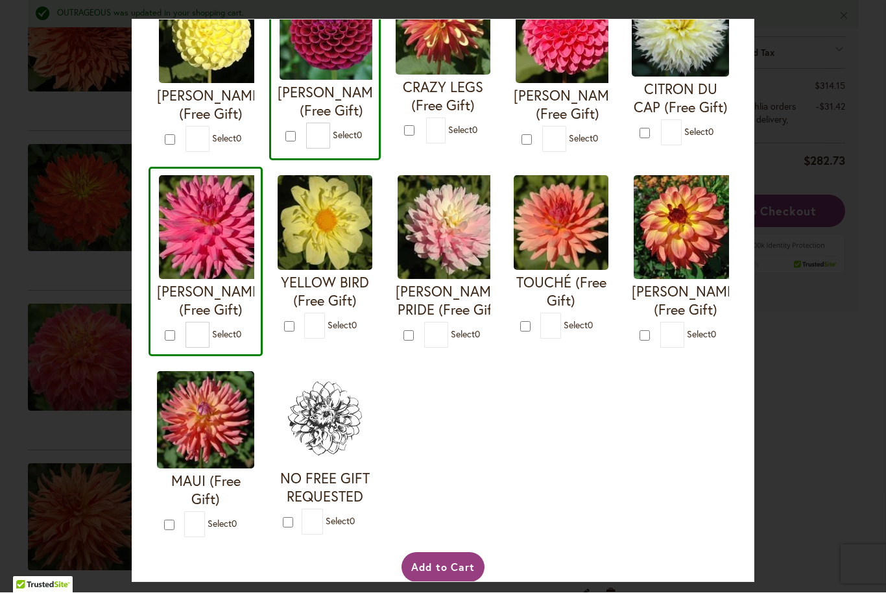
scroll to position [386, 0]
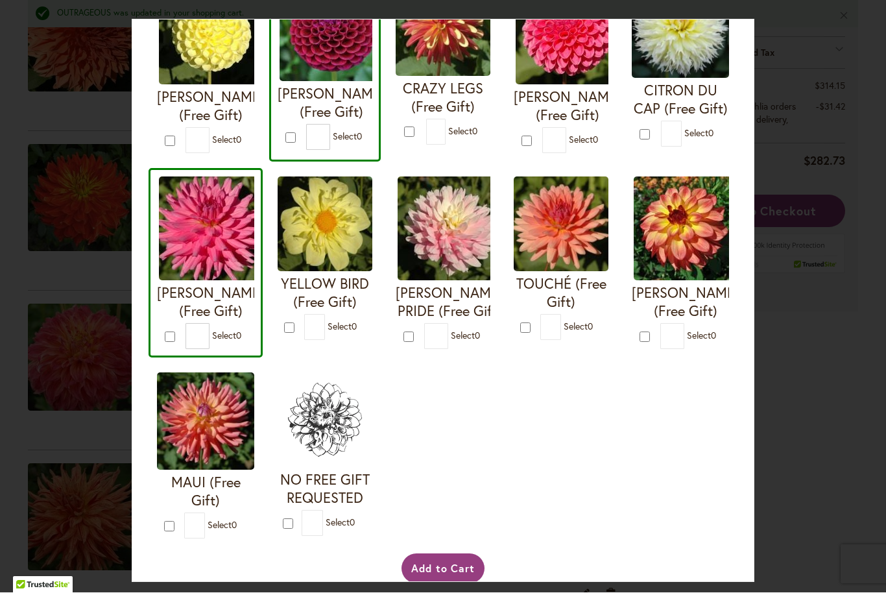
type input "*"
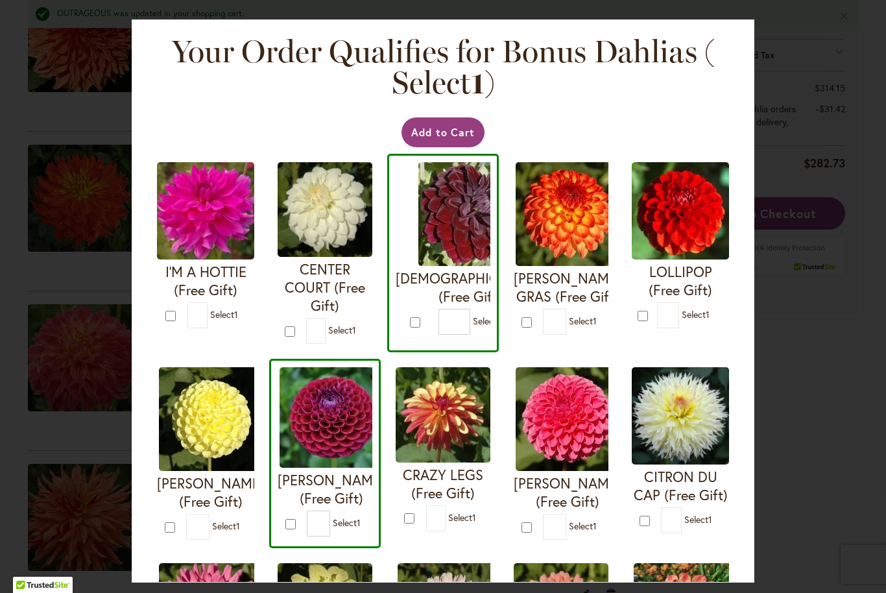
scroll to position [0, 0]
click at [417, 515] on form "CRAZY LEGS (Free Gift) * 1" at bounding box center [443, 449] width 95 height 164
type input "*"
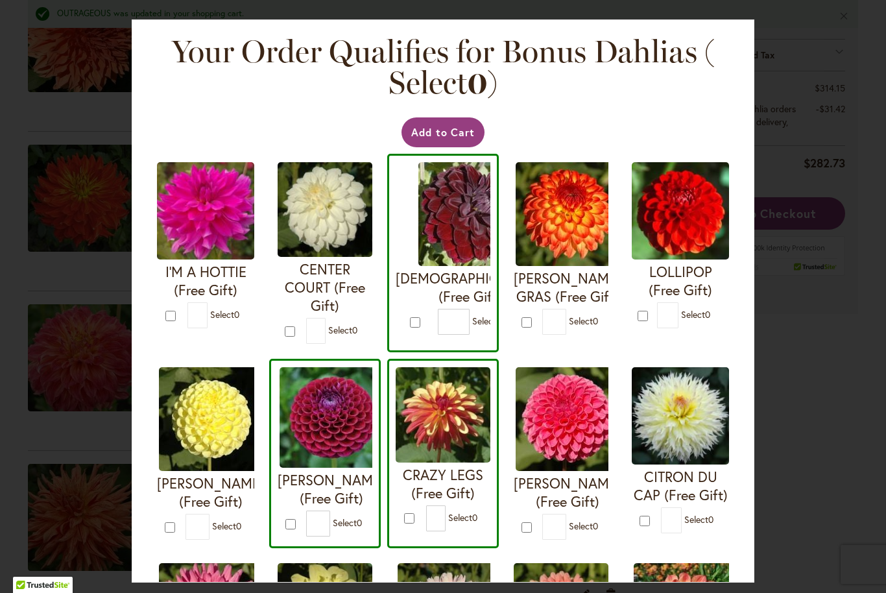
click at [833, 366] on div "Your Order Qualifies for Bonus Dahlias ( Select 0 ) Add to Cart I'M A HOTTIE (F…" at bounding box center [443, 296] width 886 height 593
click at [818, 268] on div "Your Order Qualifies for Bonus Dahlias ( Select 0 ) Add to Cart I'M A HOTTIE (F…" at bounding box center [443, 296] width 886 height 593
click at [821, 211] on div "Your Order Qualifies for Bonus Dahlias ( Select 0 ) Add to Cart I'M A HOTTIE (F…" at bounding box center [443, 296] width 886 height 593
click at [732, 530] on div "CITRON DU CAP (Free Gift) * 0" at bounding box center [681, 453] width 114 height 189
click at [686, 121] on div "Add to Cart" at bounding box center [443, 132] width 576 height 30
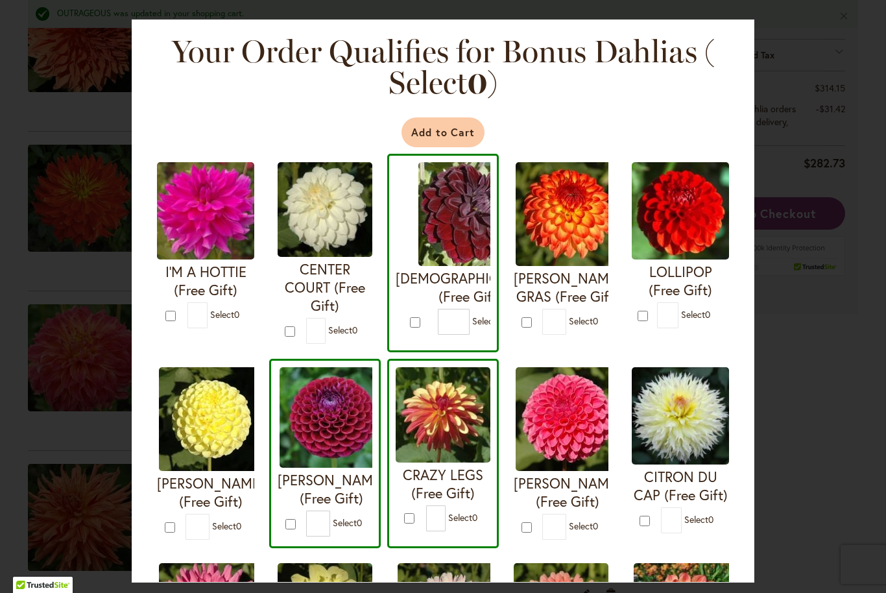
click at [444, 125] on button "Add to Cart" at bounding box center [444, 132] width 84 height 30
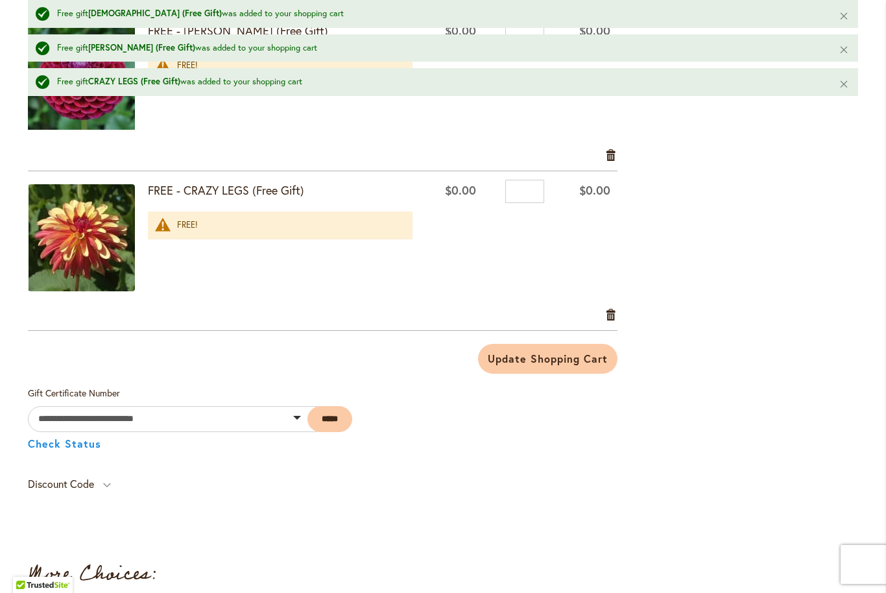
scroll to position [2430, 0]
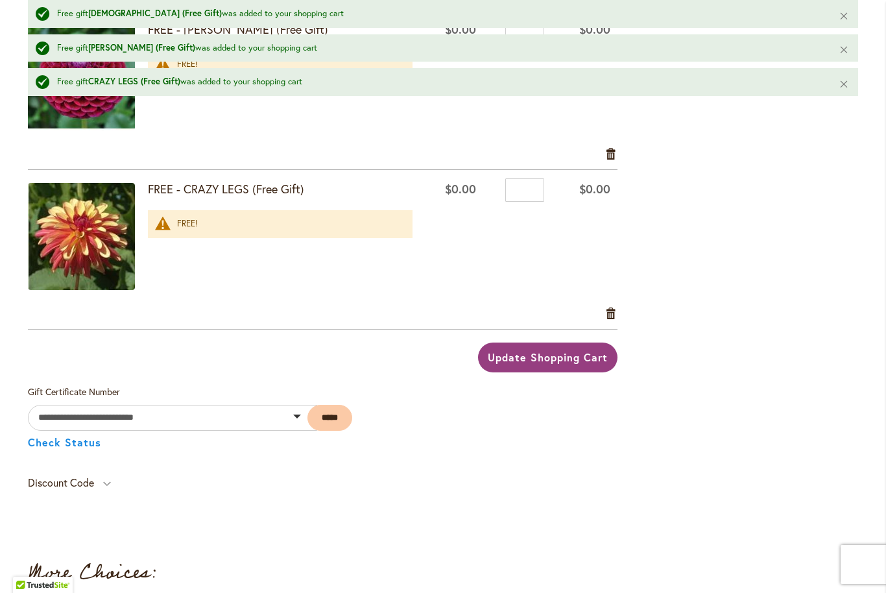
click at [578, 357] on span "Update Shopping Cart" at bounding box center [547, 357] width 119 height 14
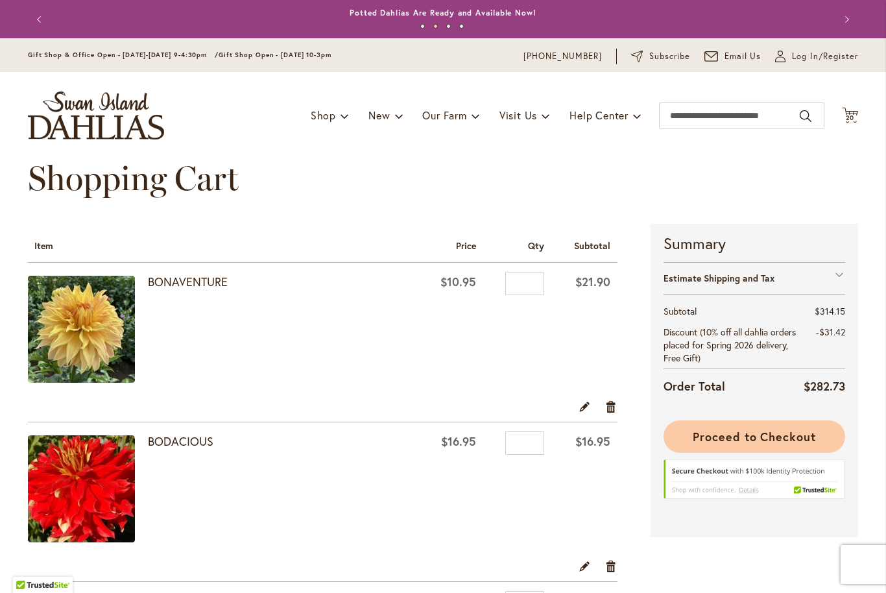
click at [792, 437] on span "Proceed to Checkout" at bounding box center [754, 437] width 123 height 16
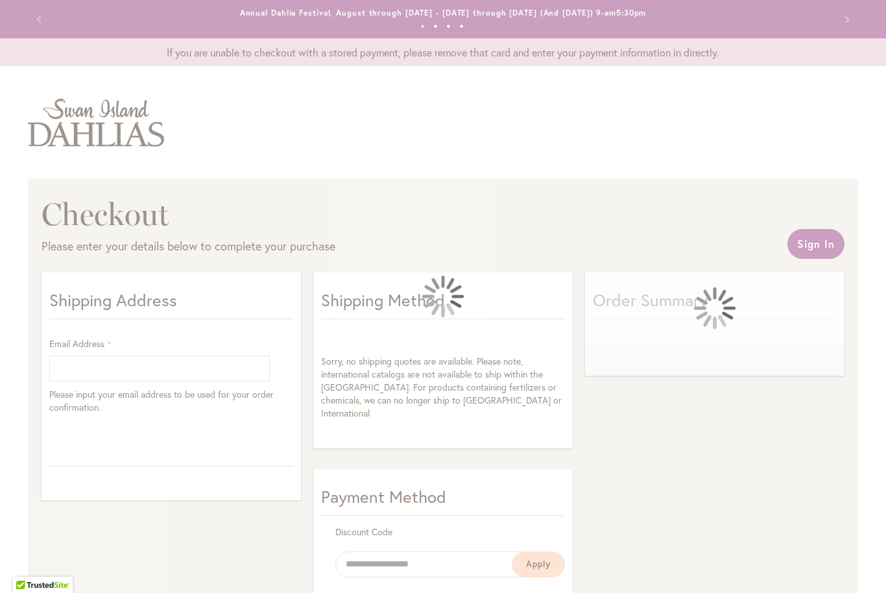
select select "**"
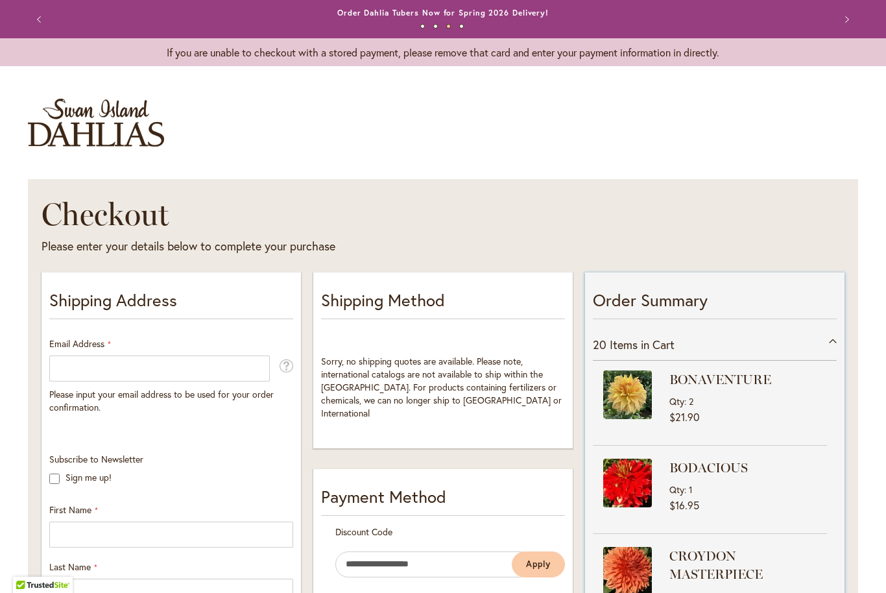
click at [835, 334] on div "20 Items in Cart" at bounding box center [715, 345] width 244 height 32
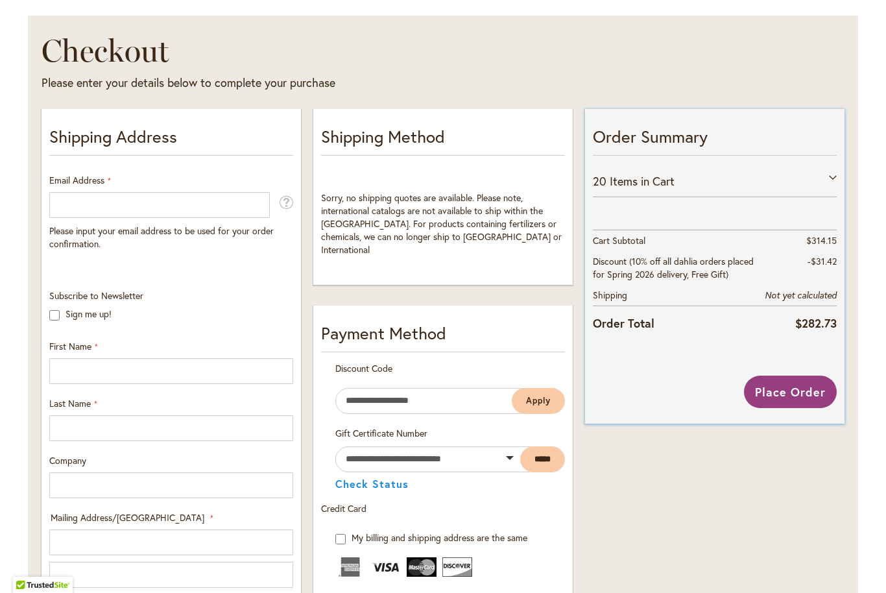
scroll to position [50, 0]
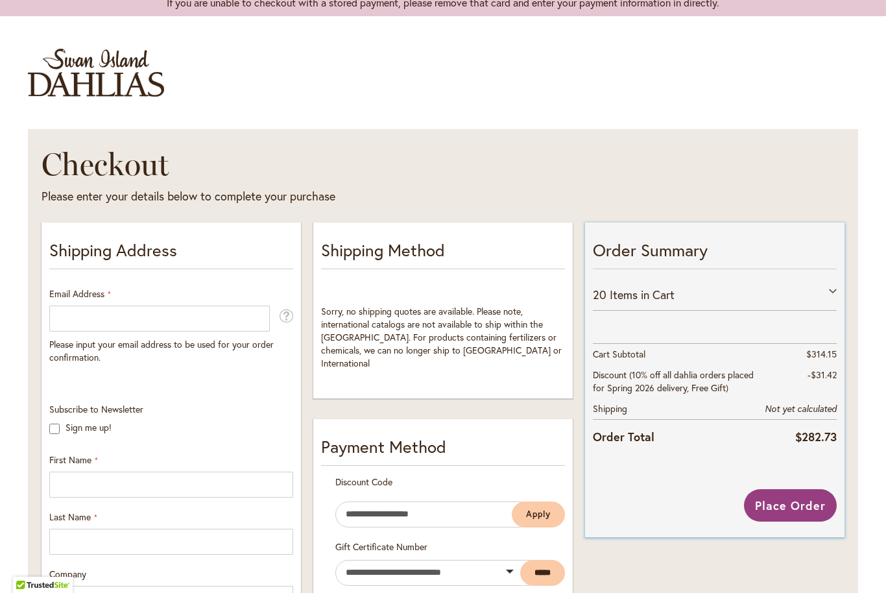
click at [844, 286] on div "Order Summary 20 Items in Cart [GEOGRAPHIC_DATA] Qty 2 $21.90 BODACIOUS Qty" at bounding box center [715, 348] width 260 height 251
click at [825, 302] on div "20 Items in Cart" at bounding box center [715, 295] width 244 height 32
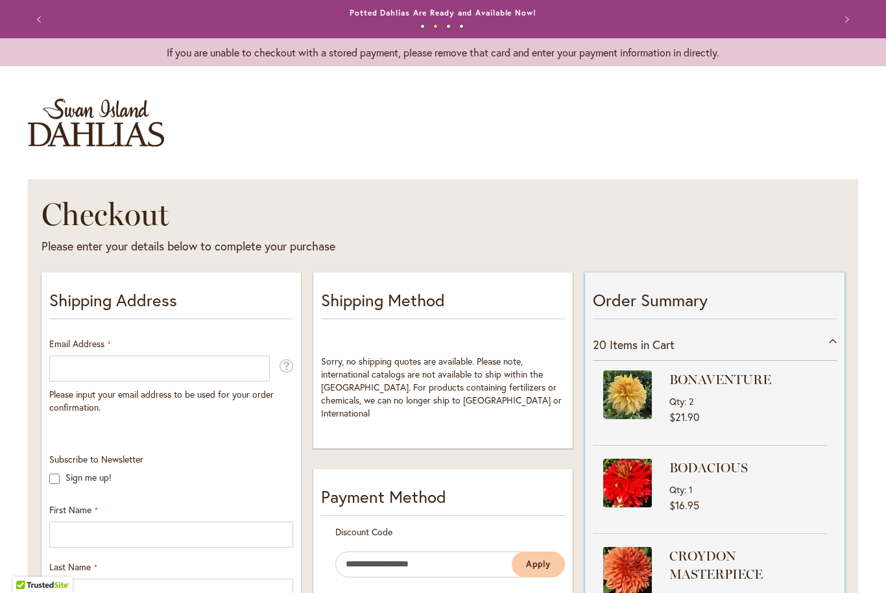
scroll to position [-1, 0]
click at [700, 332] on div "20 Items in Cart" at bounding box center [715, 345] width 244 height 32
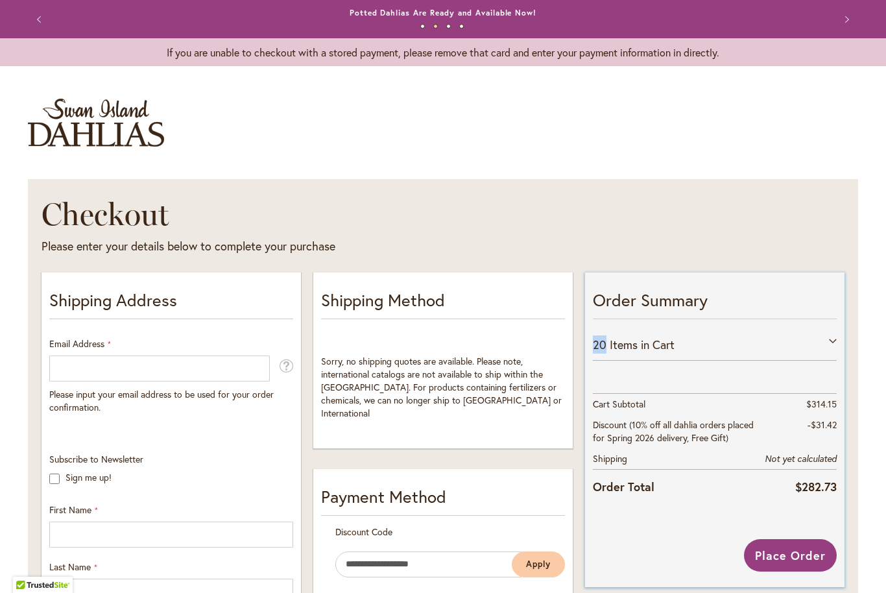
click at [728, 341] on div "20 Items in Cart" at bounding box center [715, 345] width 244 height 32
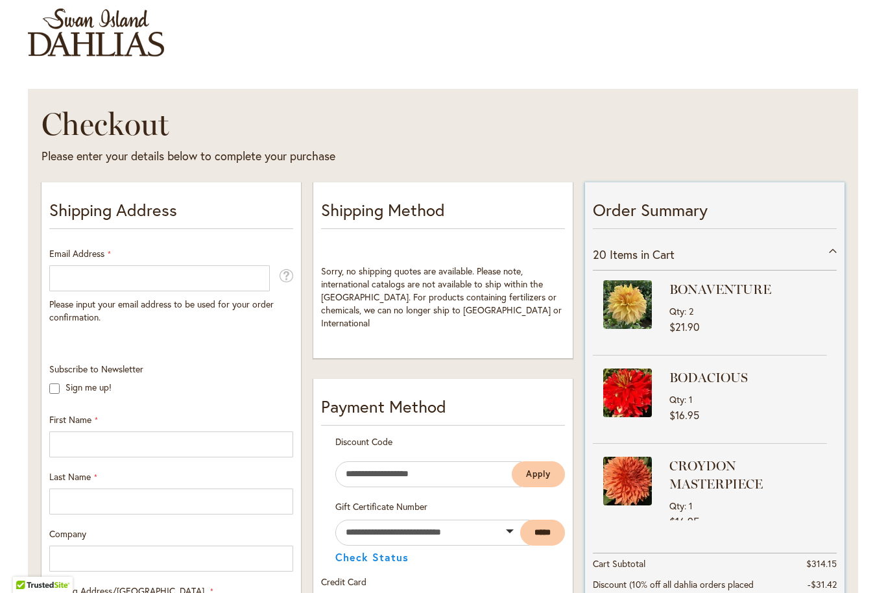
scroll to position [82, 0]
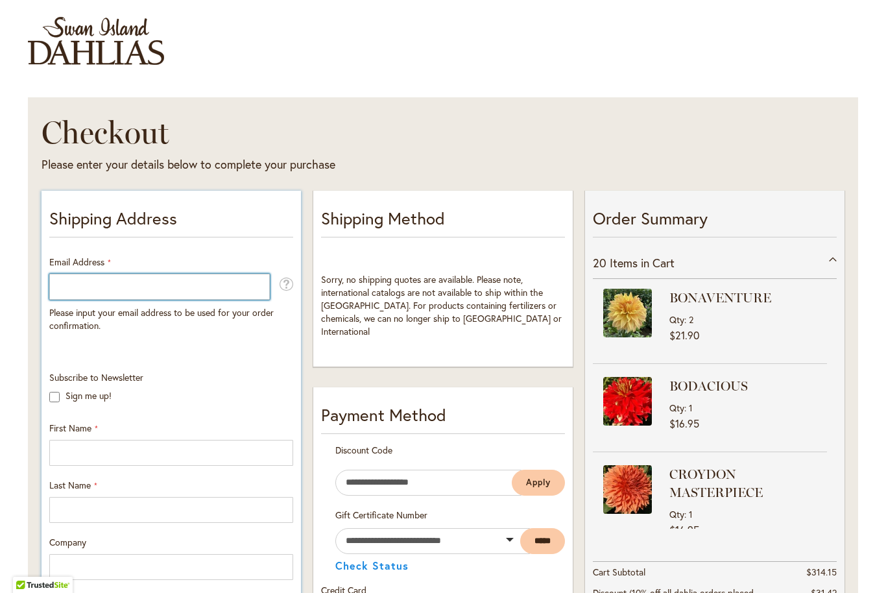
click at [117, 286] on input "Email Address" at bounding box center [159, 287] width 221 height 26
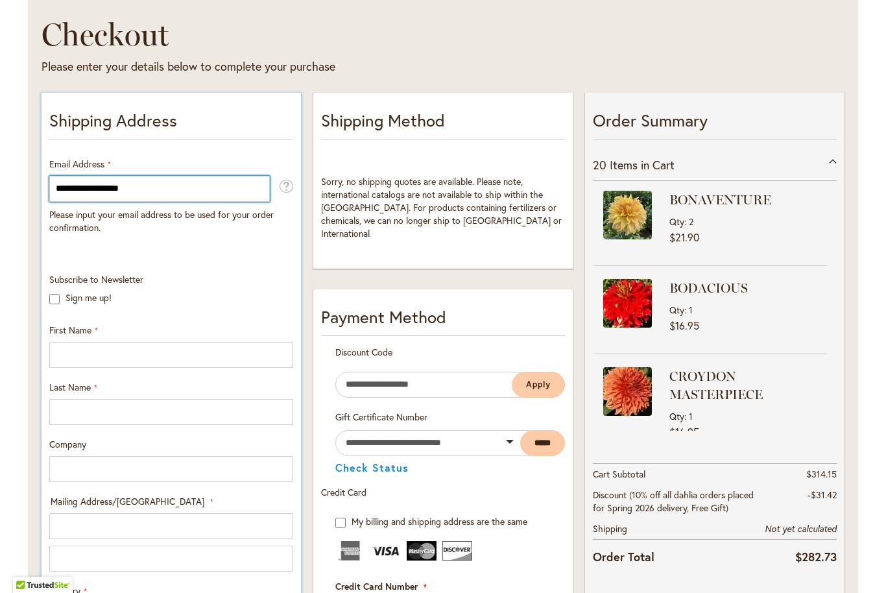
type input "**********"
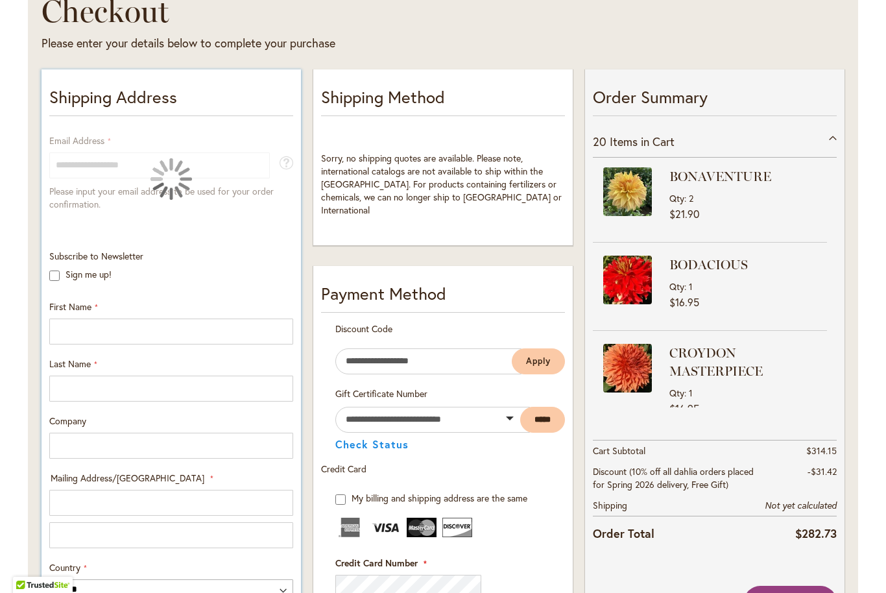
scroll to position [204, 0]
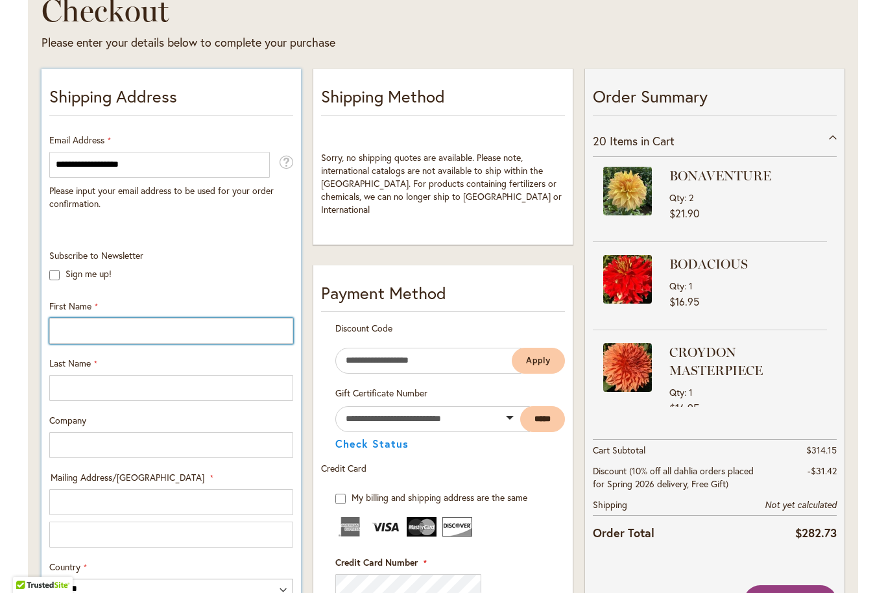
click at [75, 335] on input "First Name" at bounding box center [171, 331] width 244 height 26
type input "****"
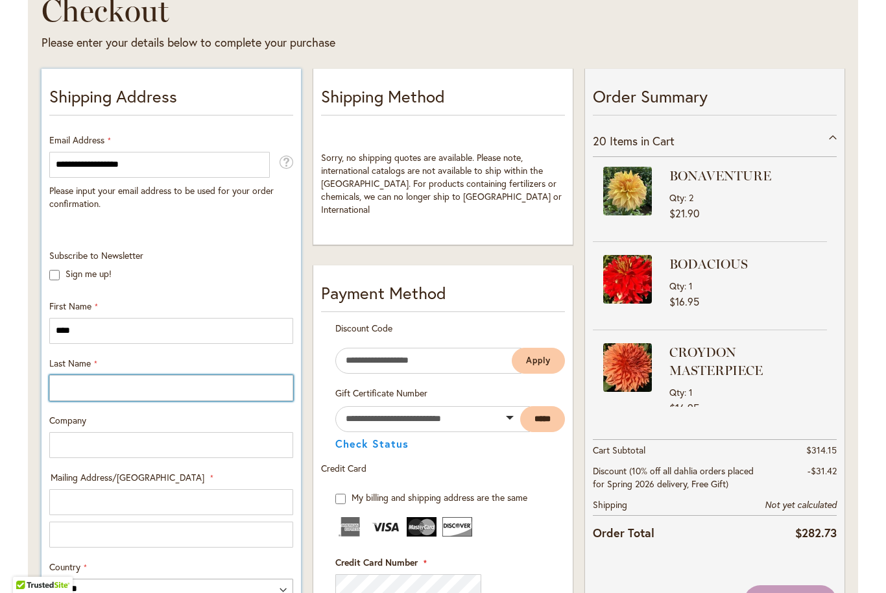
click at [68, 393] on input "Last Name" at bounding box center [171, 388] width 244 height 26
type input "**"
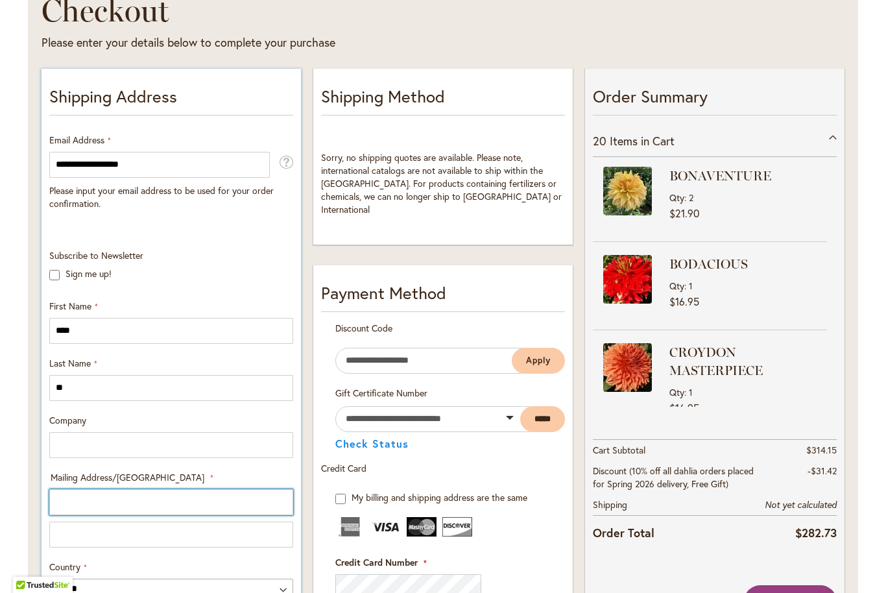
click at [99, 496] on input "Mailing Address/PO BOX: Line 1" at bounding box center [171, 502] width 244 height 26
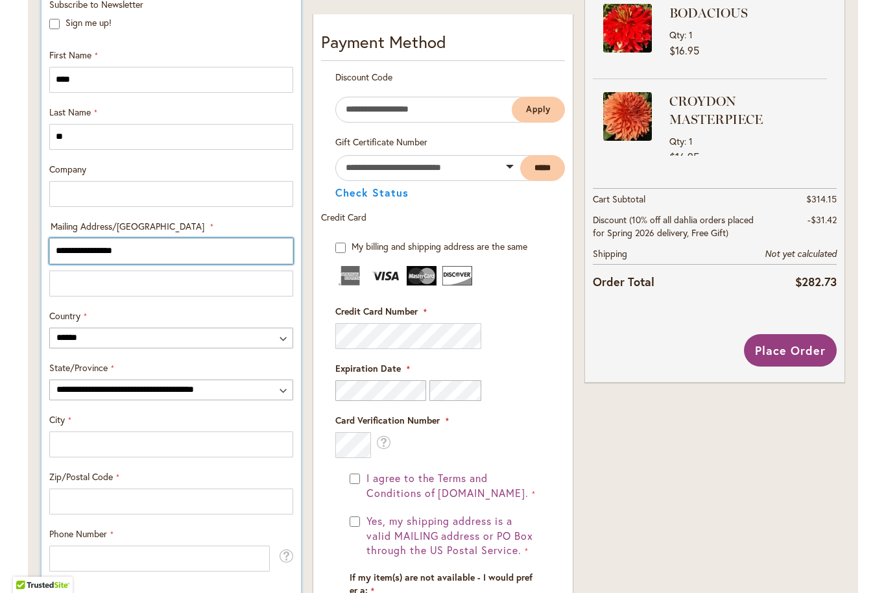
scroll to position [459, 0]
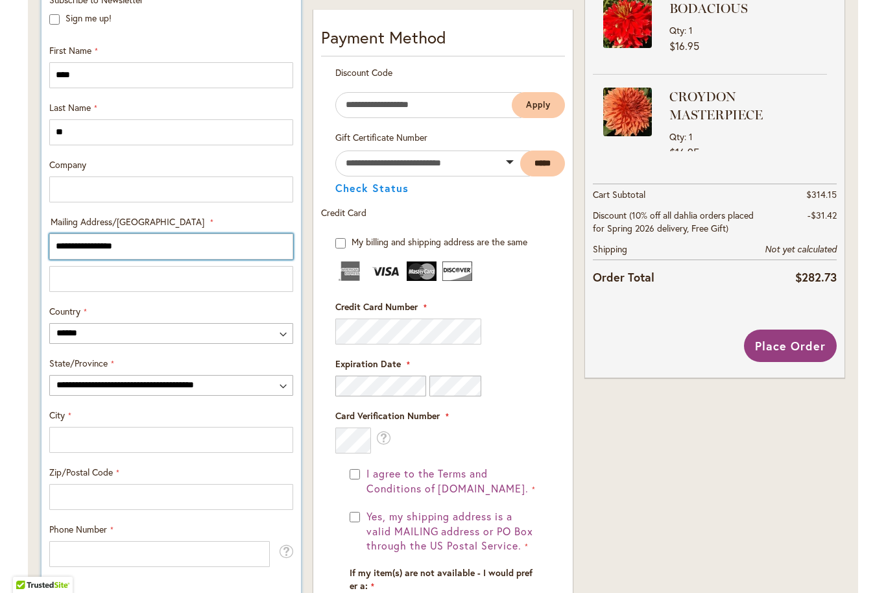
type input "**********"
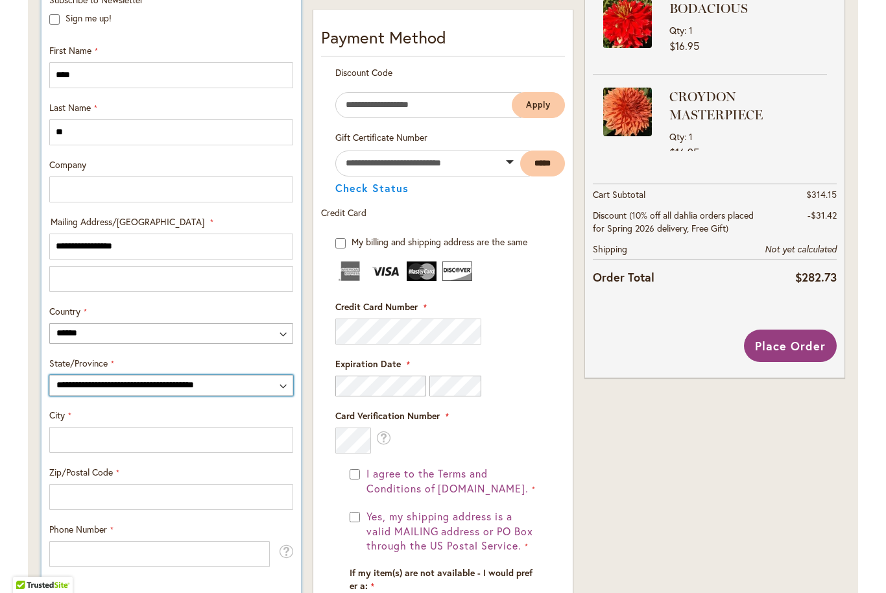
click at [277, 389] on select "**********" at bounding box center [171, 385] width 244 height 21
select select "**"
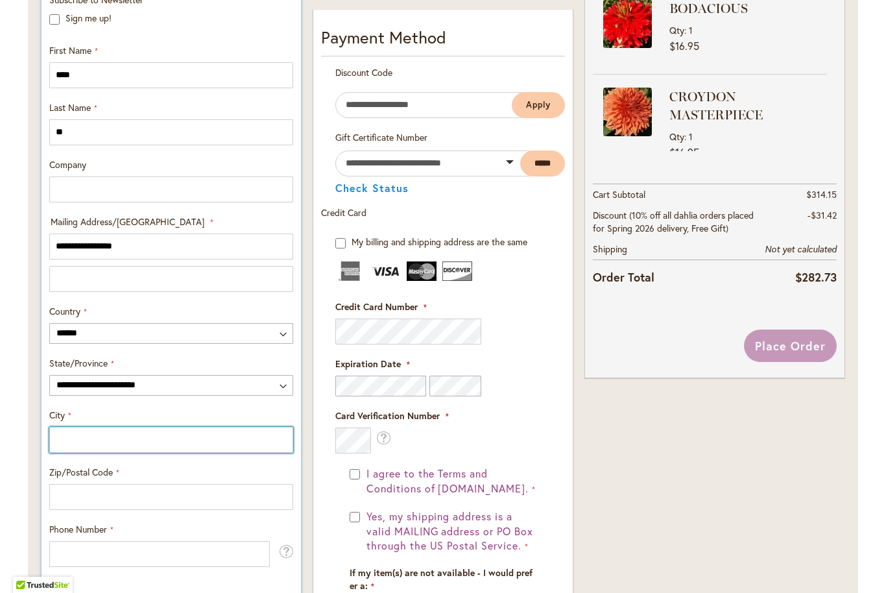
click at [175, 442] on input "City" at bounding box center [171, 440] width 244 height 26
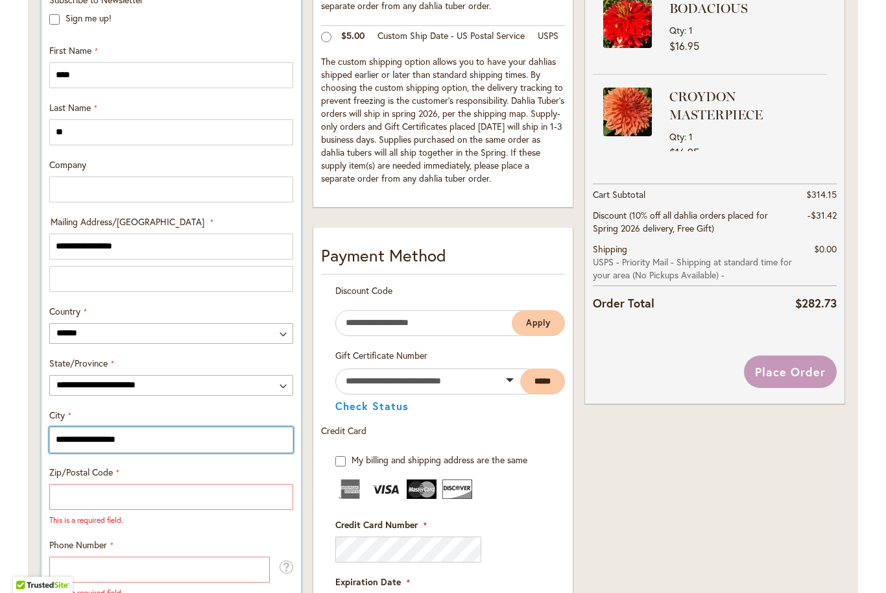
type input "**********"
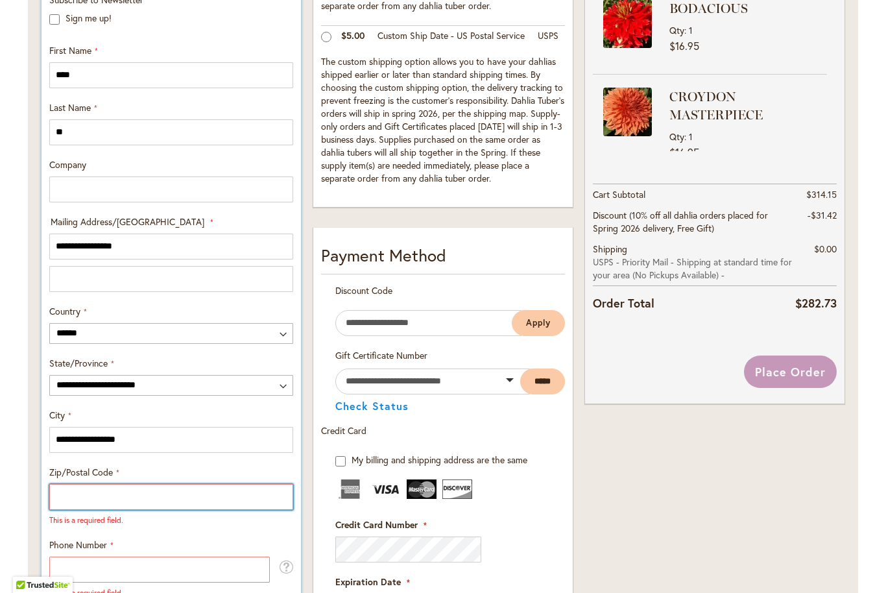
click at [197, 493] on input "Zip/Postal Code" at bounding box center [171, 497] width 244 height 26
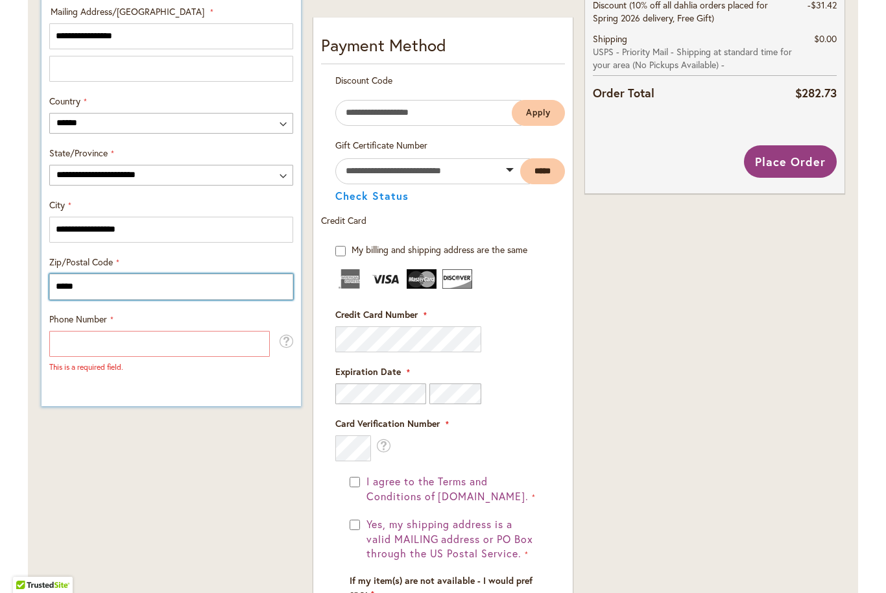
scroll to position [683, 0]
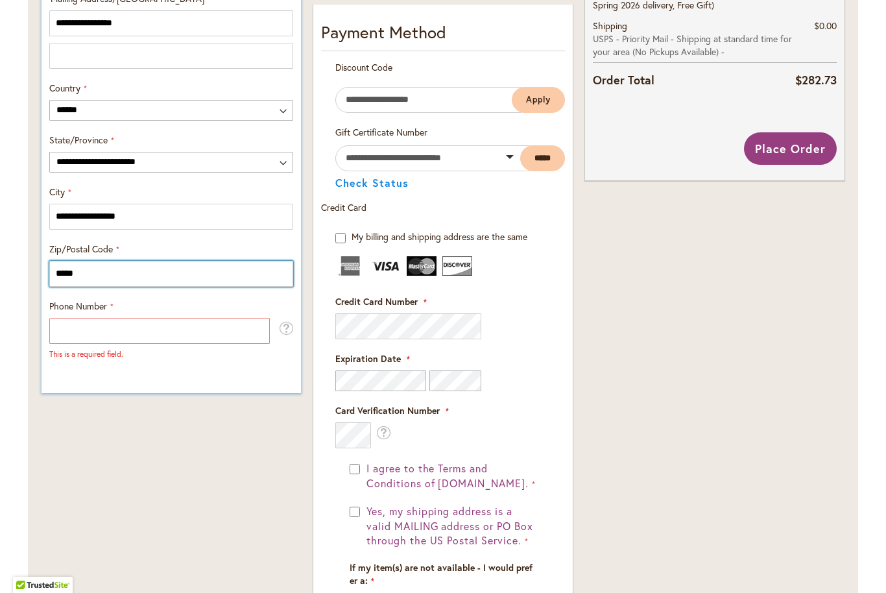
type input "*****"
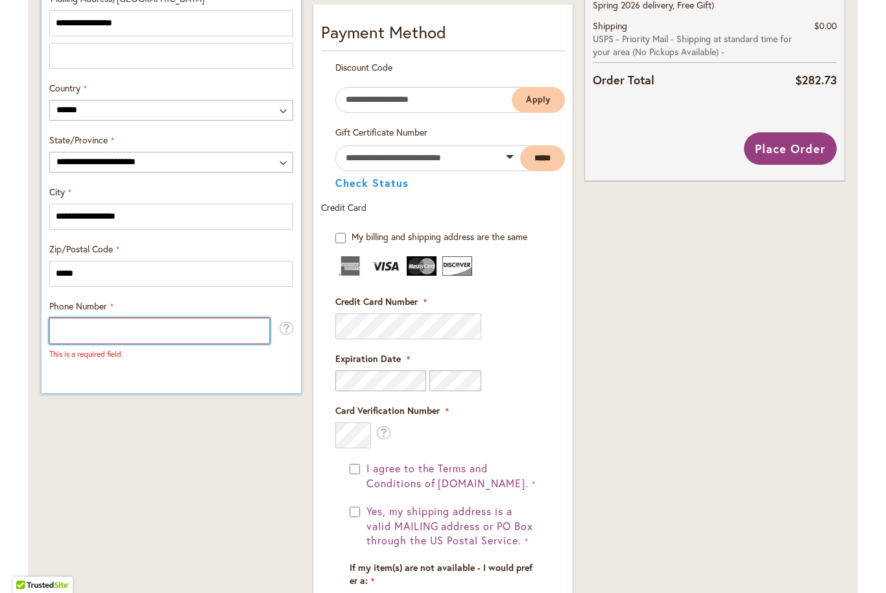
click at [233, 336] on input "Phone Number" at bounding box center [159, 331] width 221 height 26
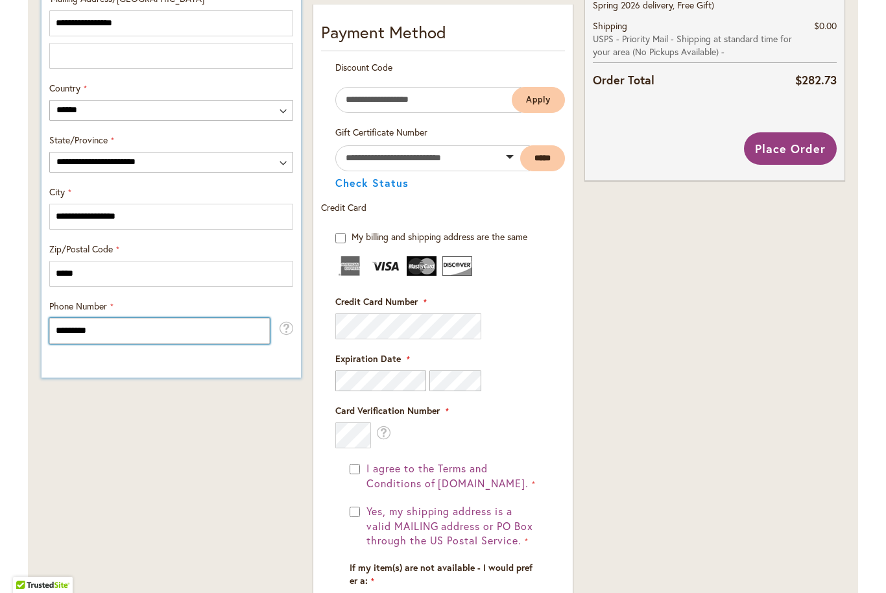
type input "**********"
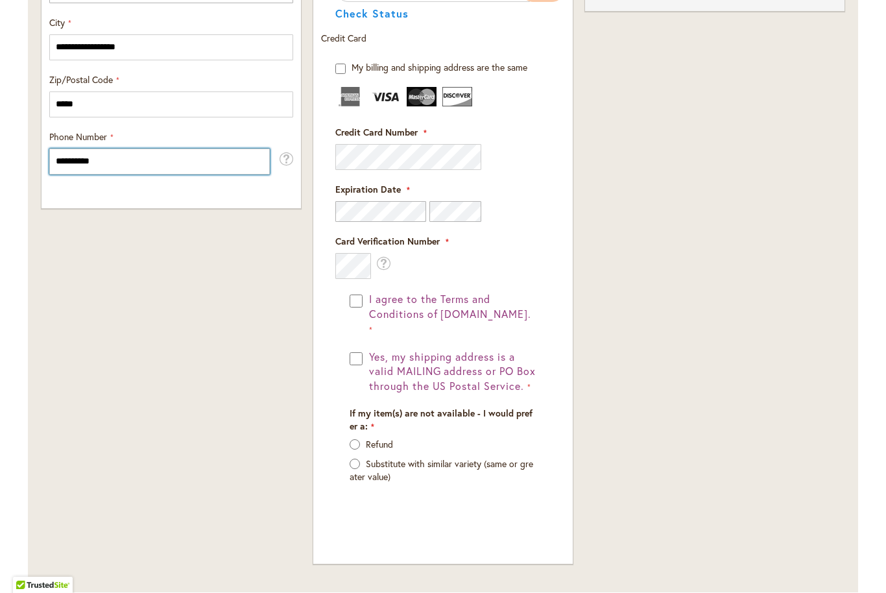
scroll to position [729, 0]
